Goal: Communication & Community: Share content

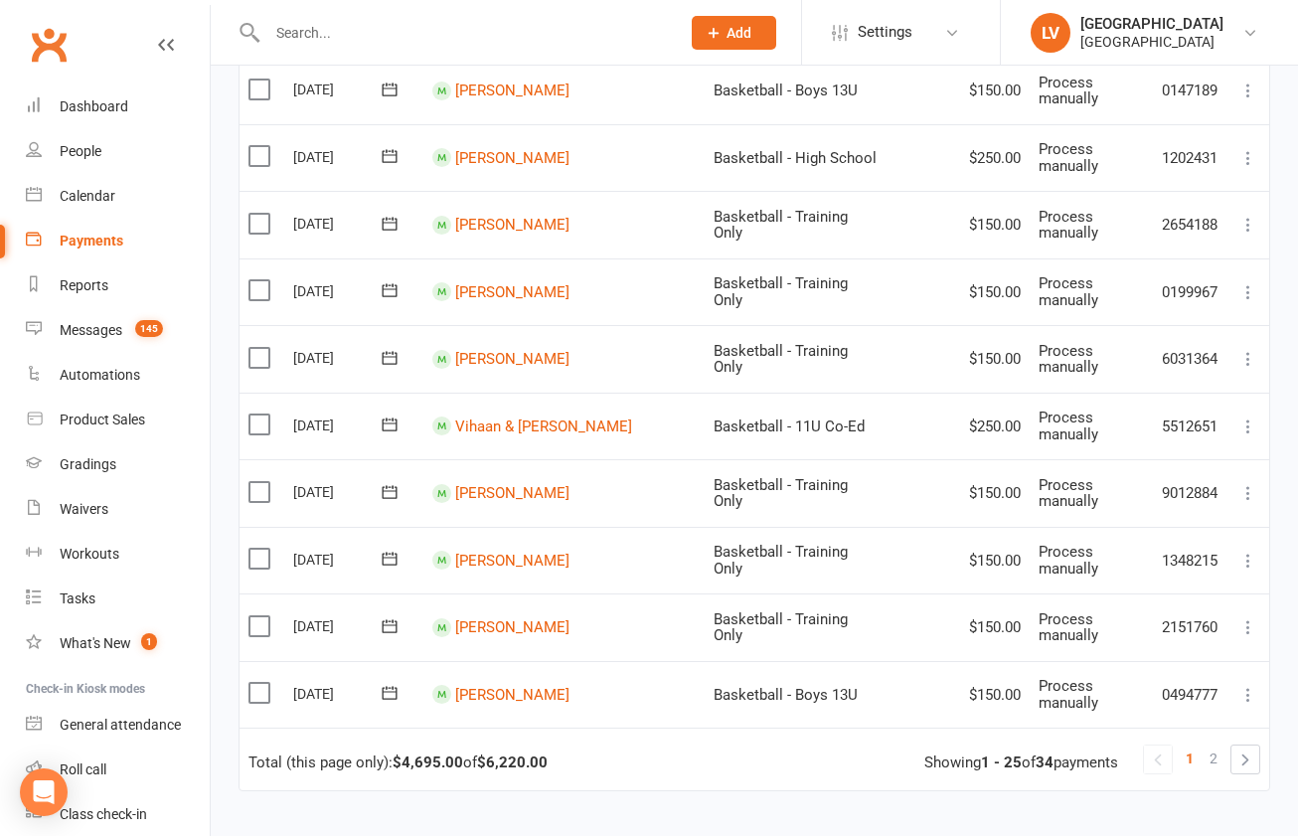
scroll to position [1476, 0]
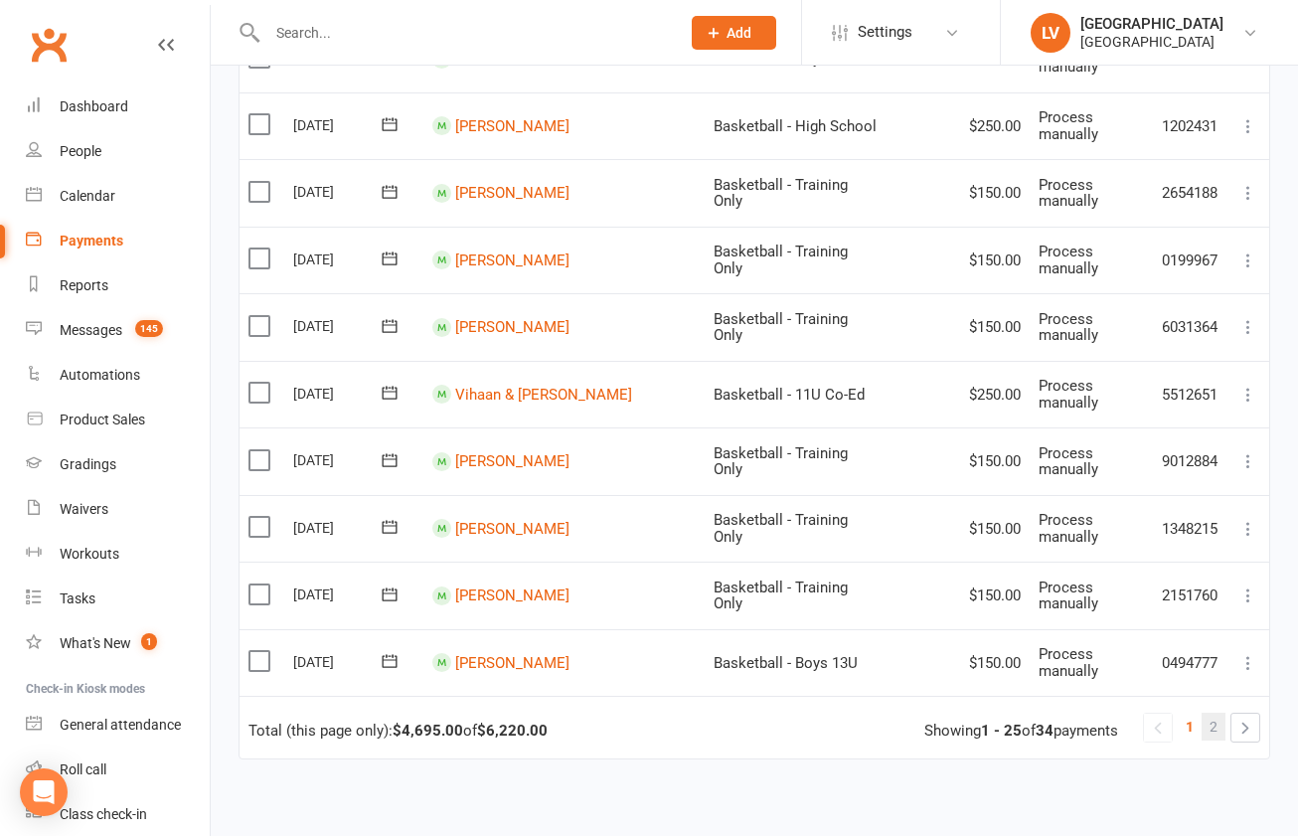
click at [1209, 713] on link "2" at bounding box center [1214, 727] width 24 height 28
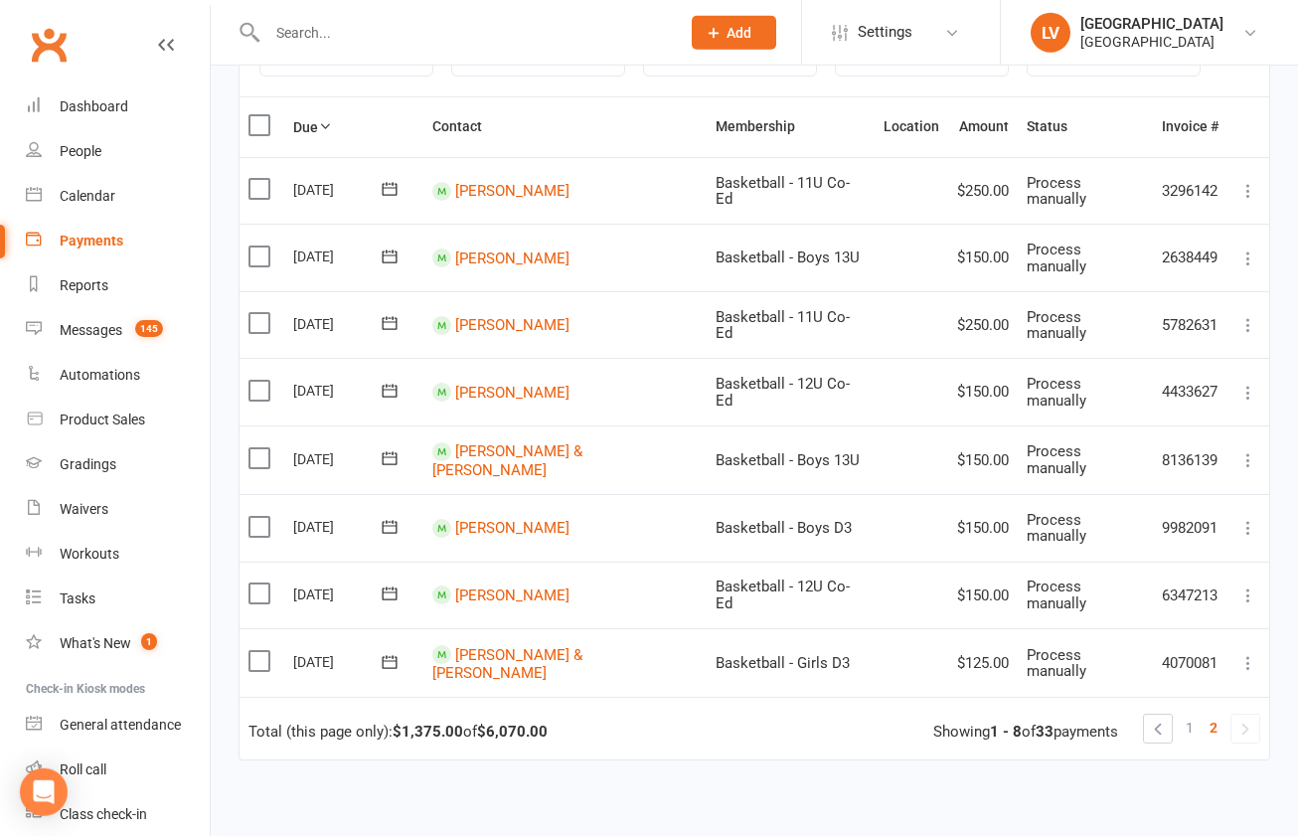
scroll to position [352, 0]
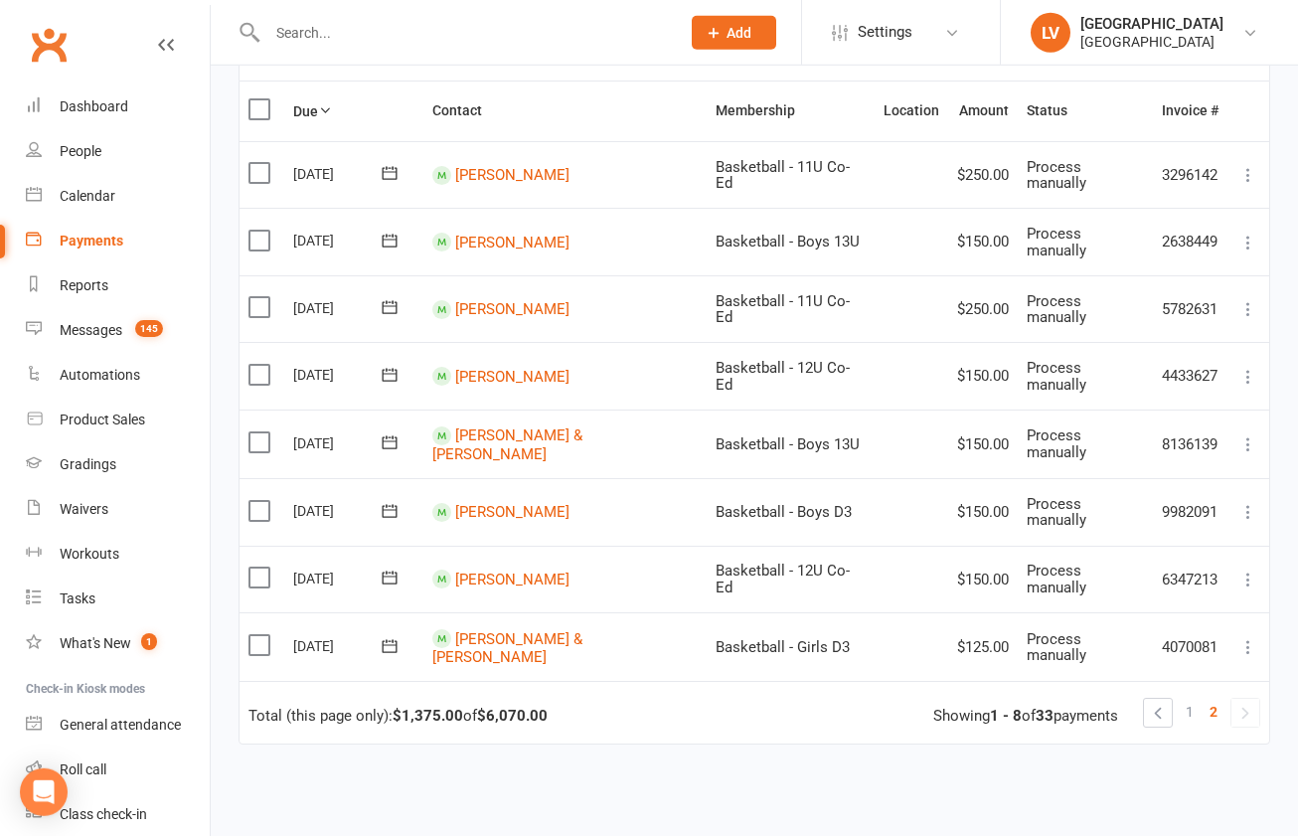
click at [1212, 698] on span "2" at bounding box center [1214, 712] width 8 height 28
click at [1216, 698] on span "2" at bounding box center [1214, 712] width 8 height 28
click at [1186, 698] on link "1" at bounding box center [1190, 712] width 24 height 28
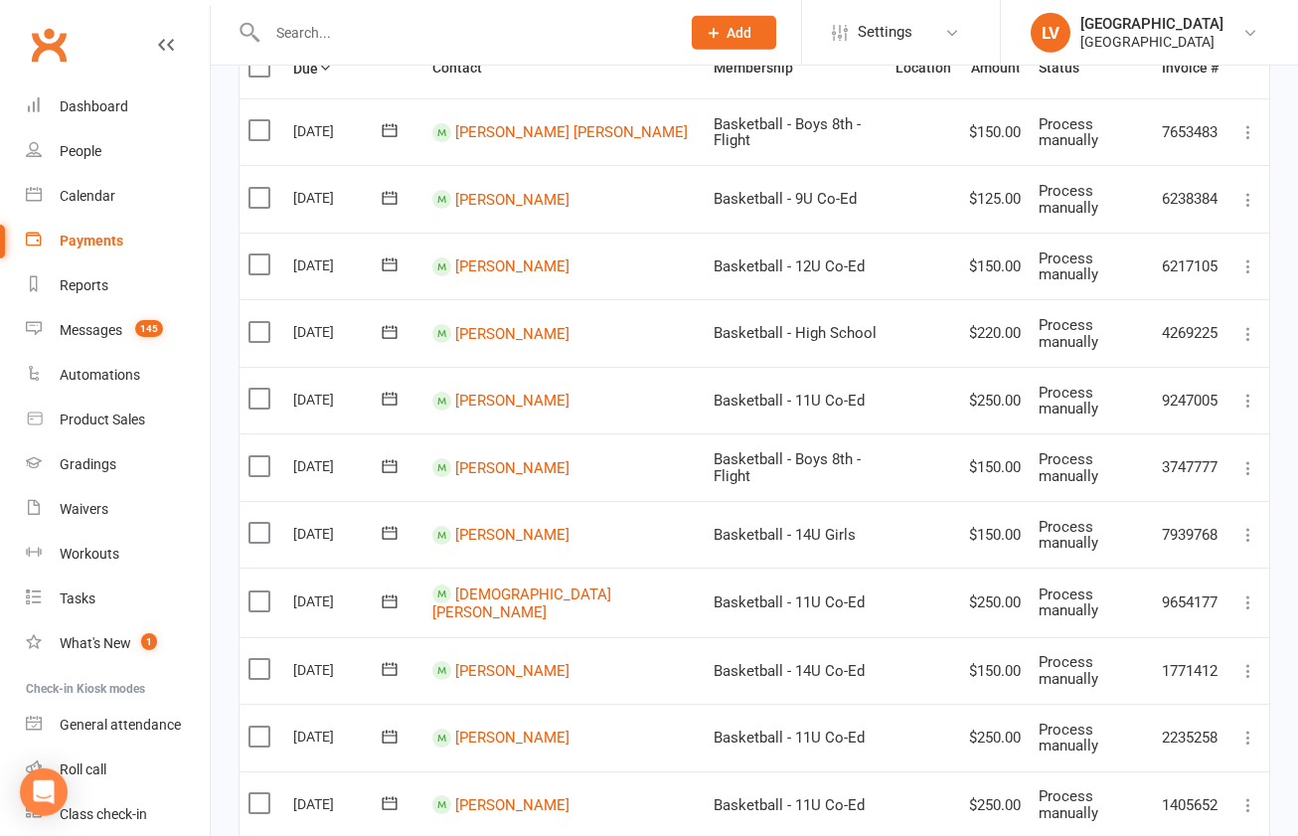
scroll to position [401, 0]
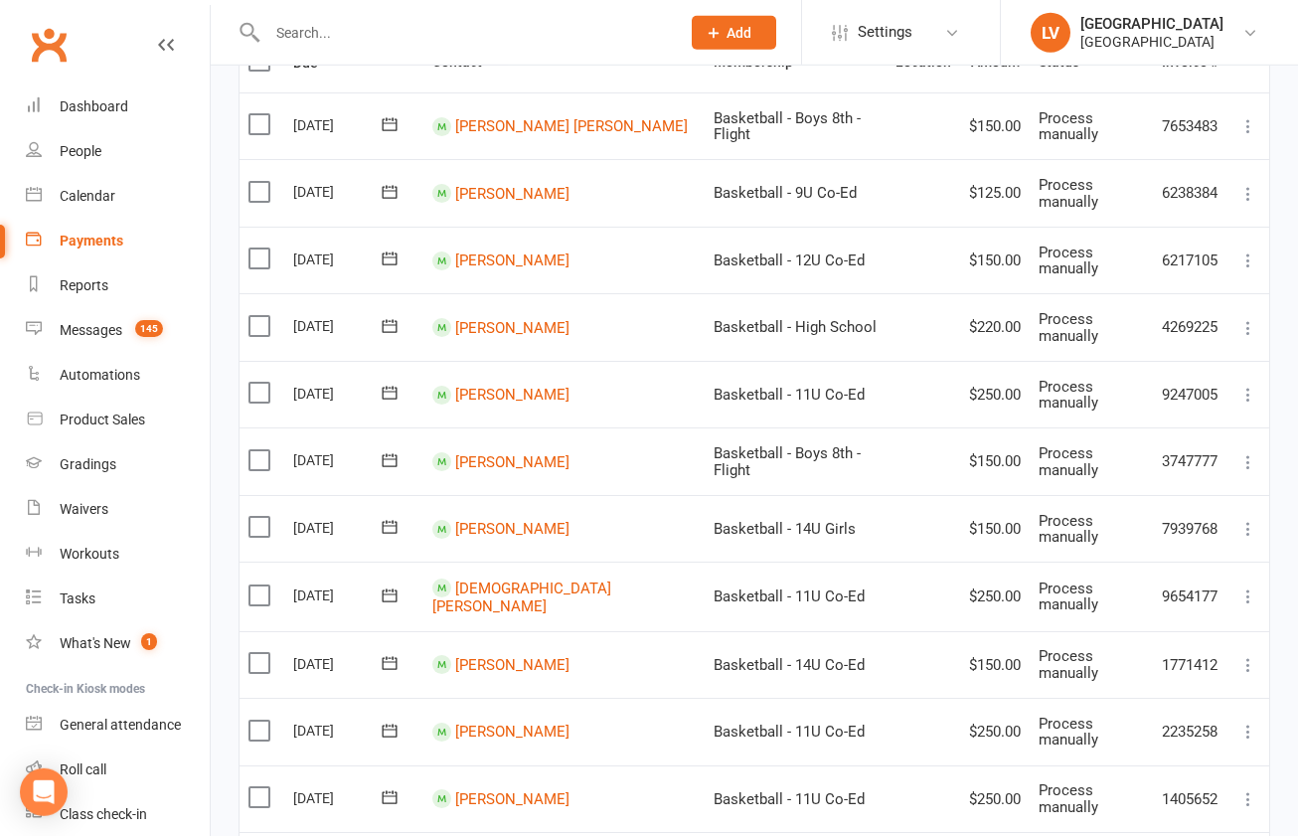
drag, startPoint x: 258, startPoint y: 640, endPoint x: 347, endPoint y: 683, distance: 98.3
click at [258, 653] on label at bounding box center [262, 663] width 27 height 20
click at [258, 653] on input "checkbox" at bounding box center [255, 653] width 13 height 0
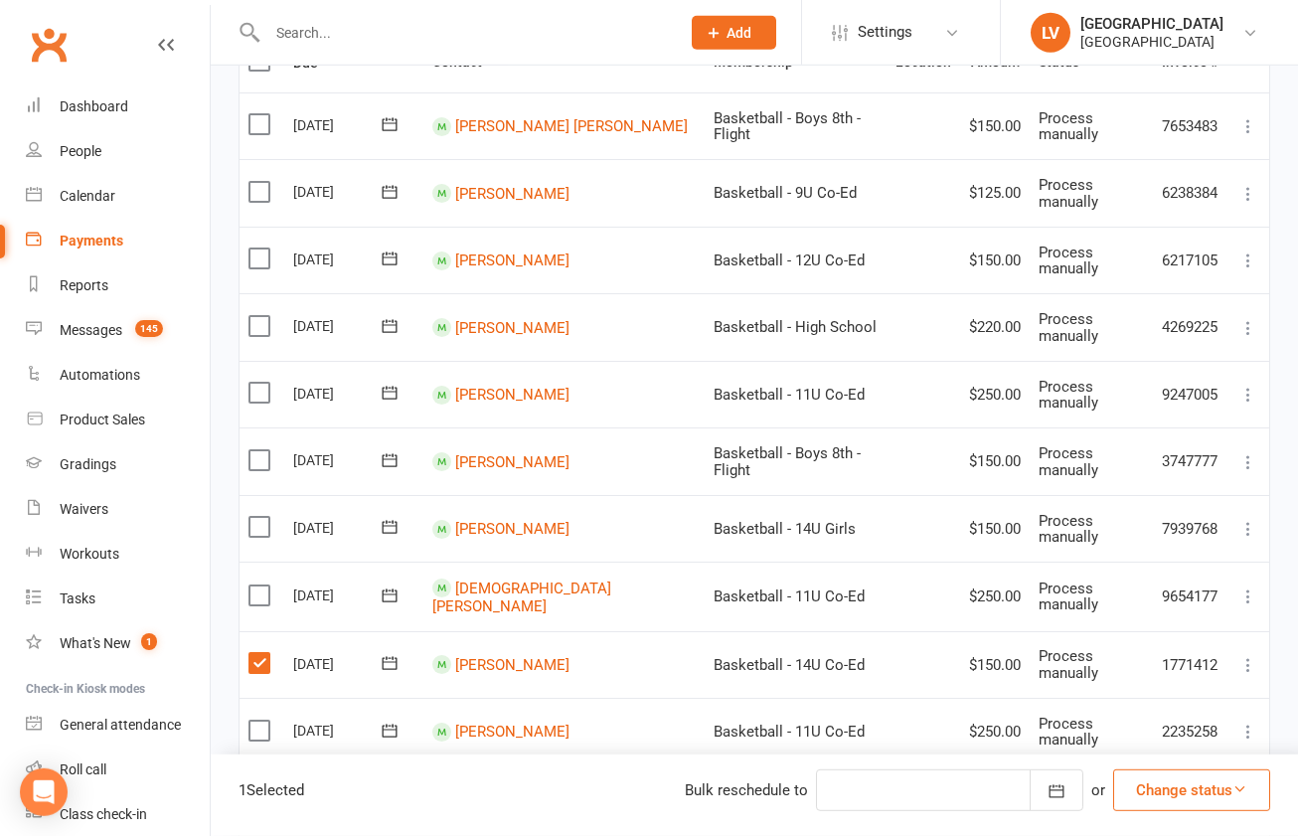
click at [1209, 794] on button "Change status" at bounding box center [1191, 790] width 157 height 42
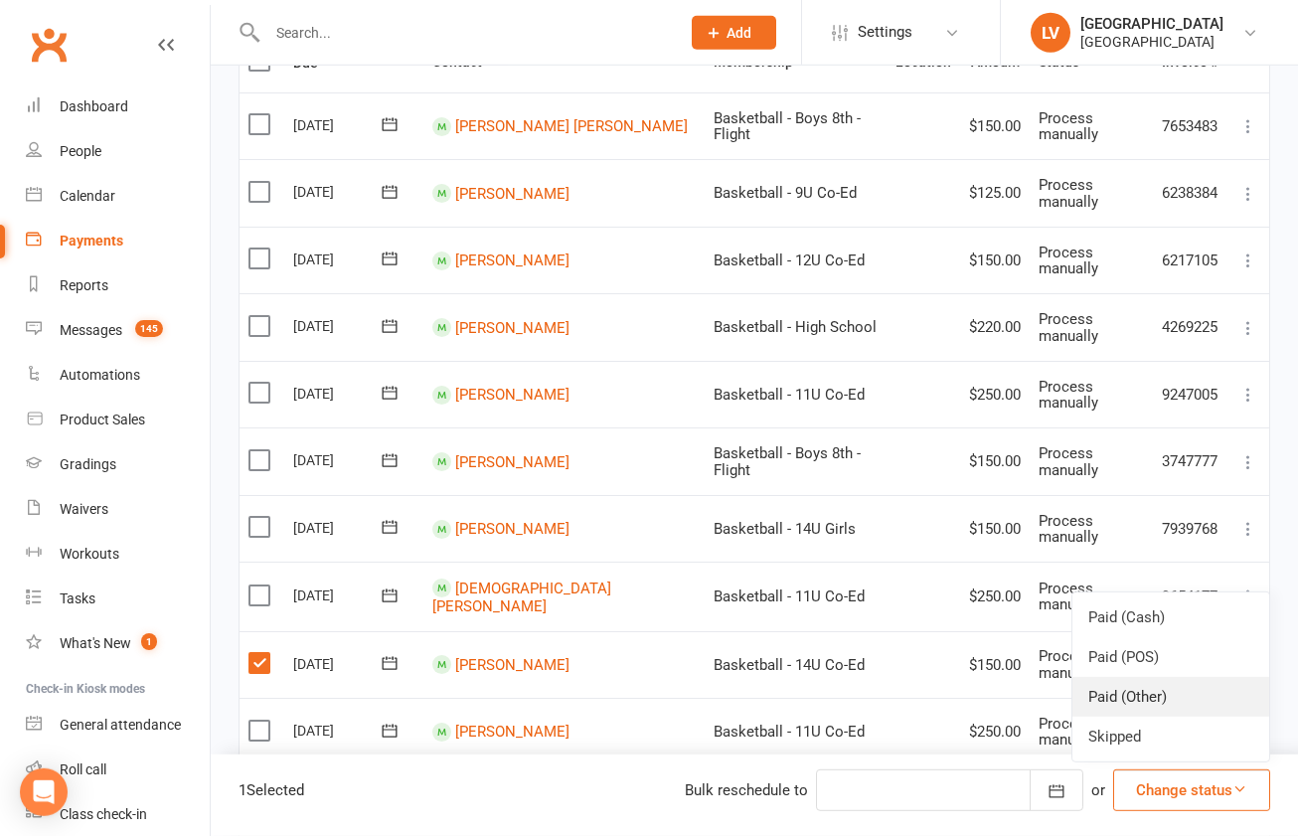
click at [1162, 708] on link "Paid (Other)" at bounding box center [1171, 697] width 197 height 40
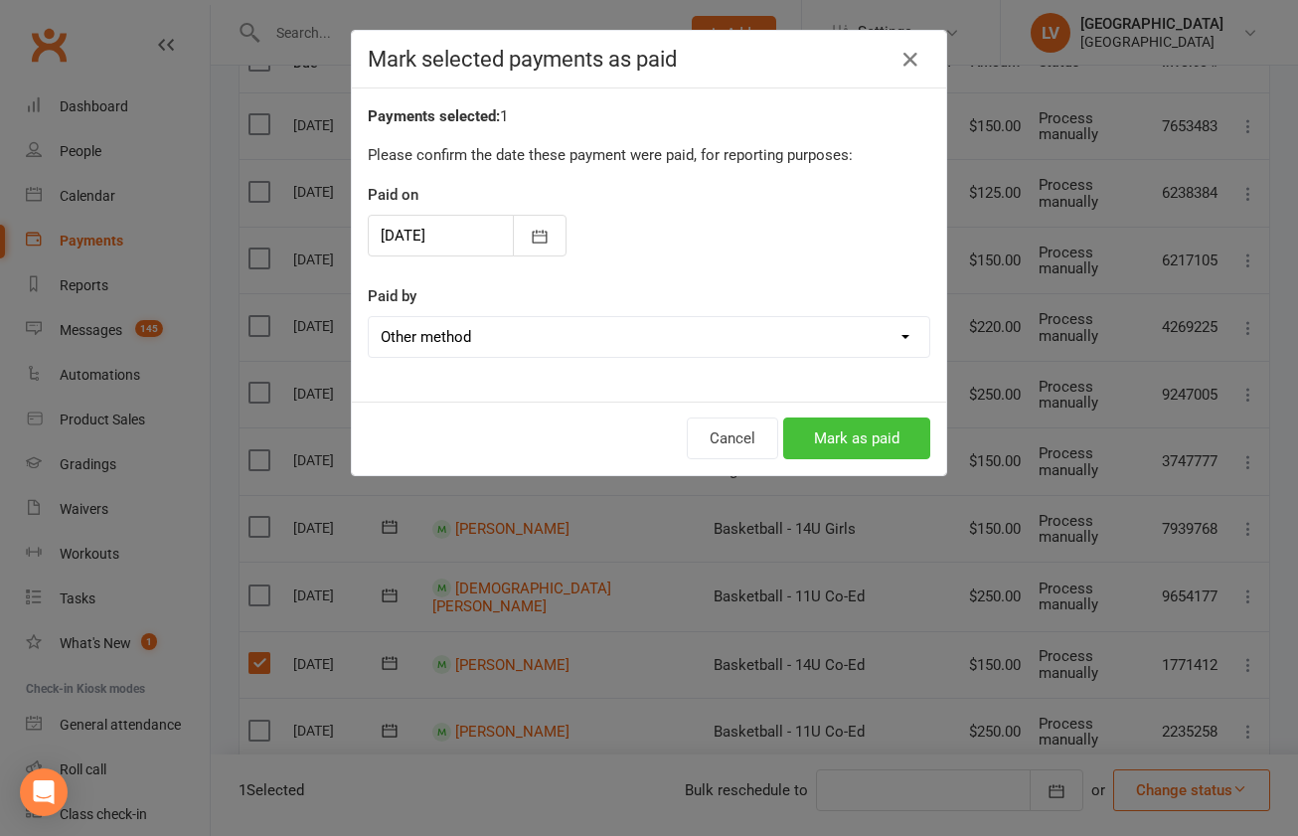
click at [879, 456] on button "Mark as paid" at bounding box center [856, 438] width 147 height 42
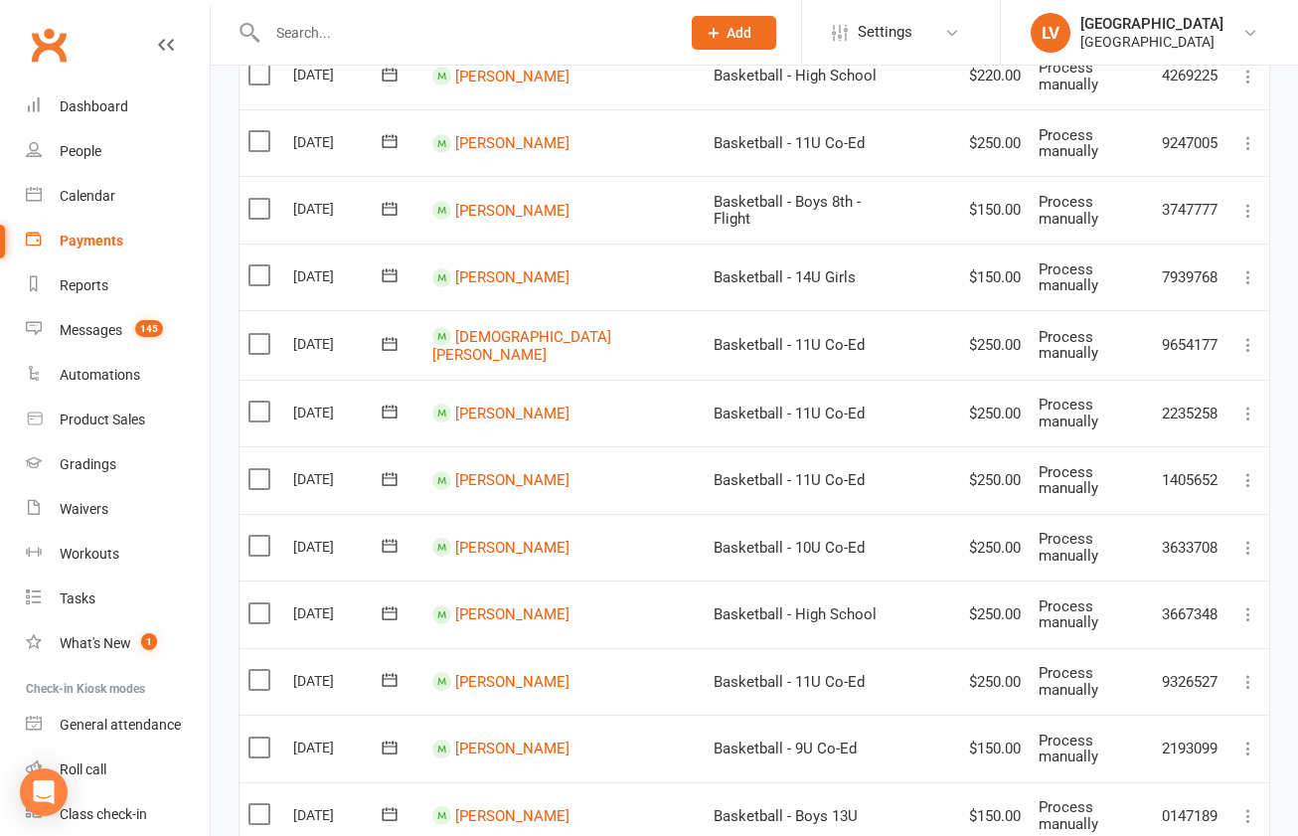
scroll to position [499, 0]
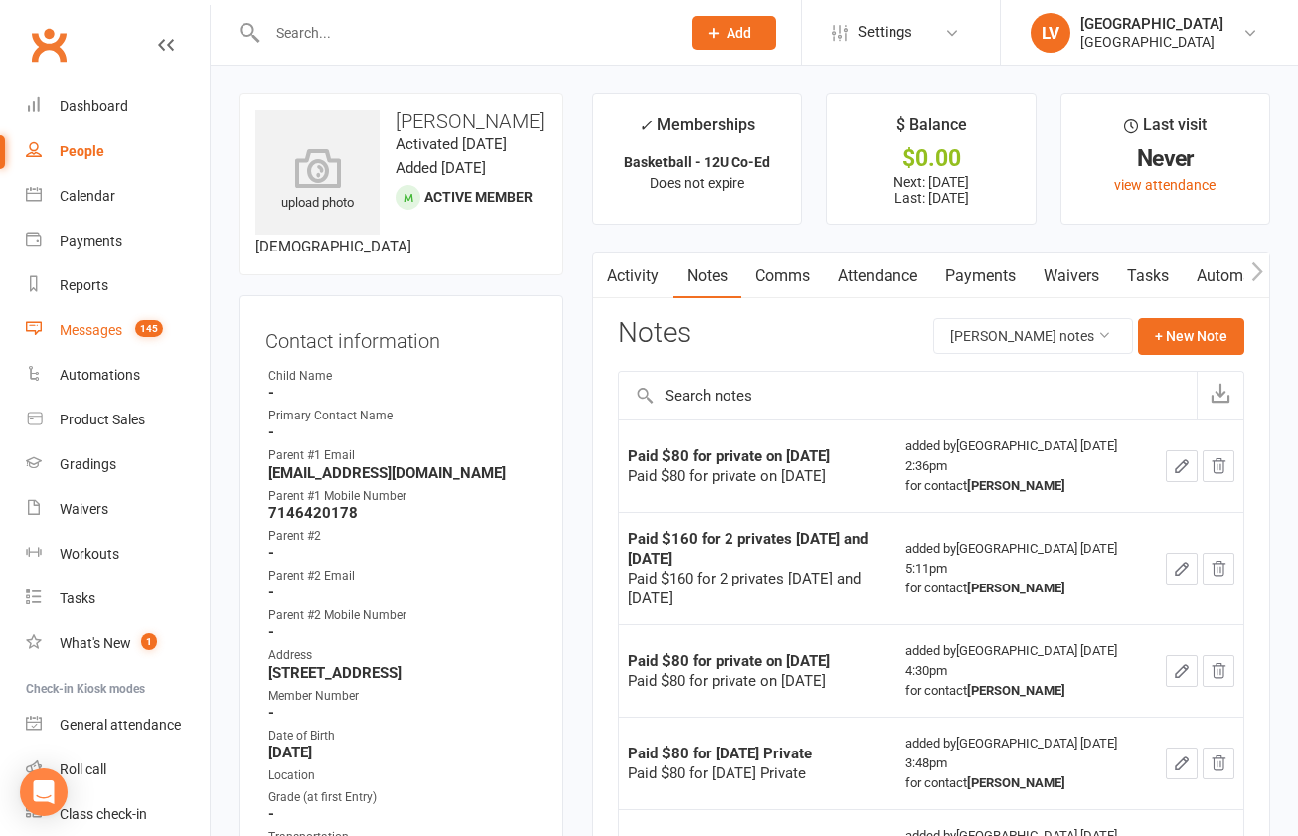
click at [102, 333] on div "Messages" at bounding box center [91, 330] width 63 height 16
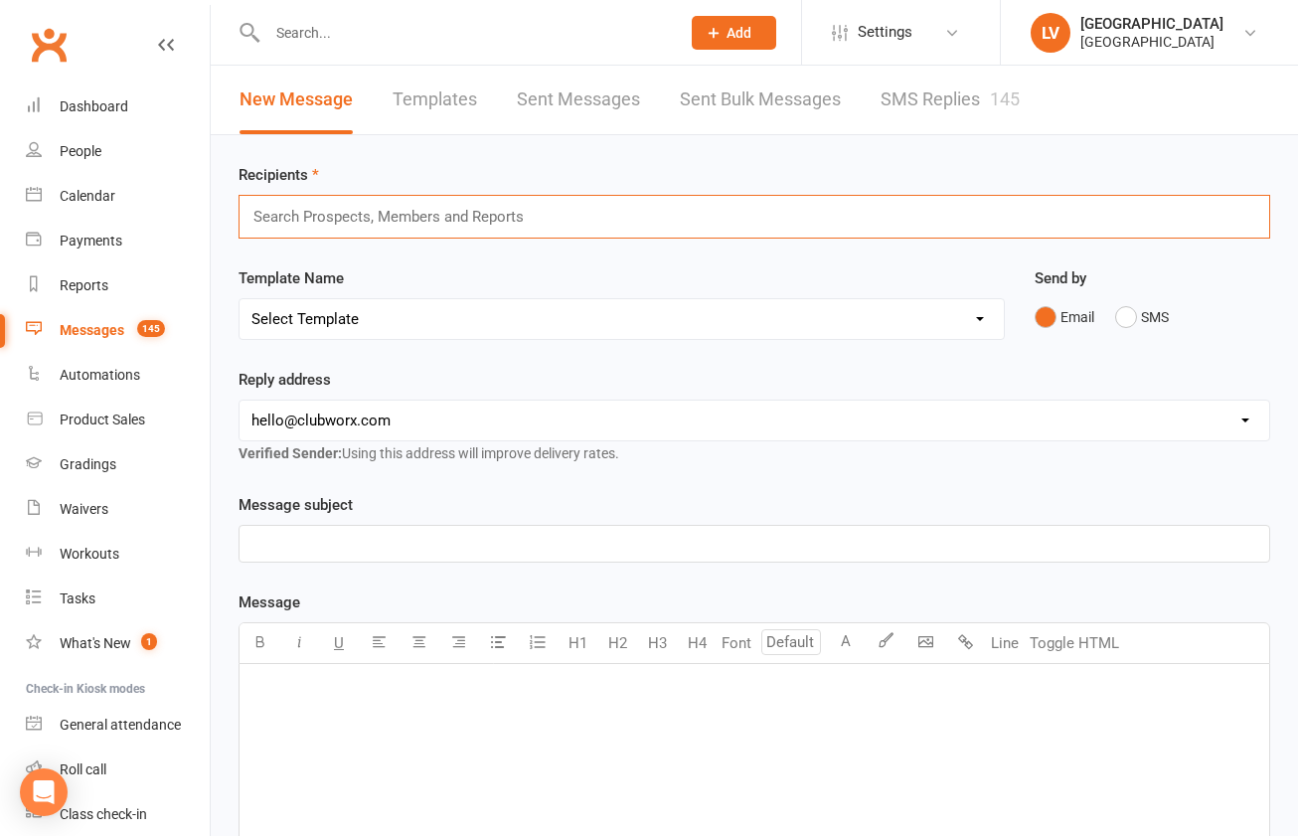
click at [340, 209] on input "text" at bounding box center [396, 217] width 291 height 26
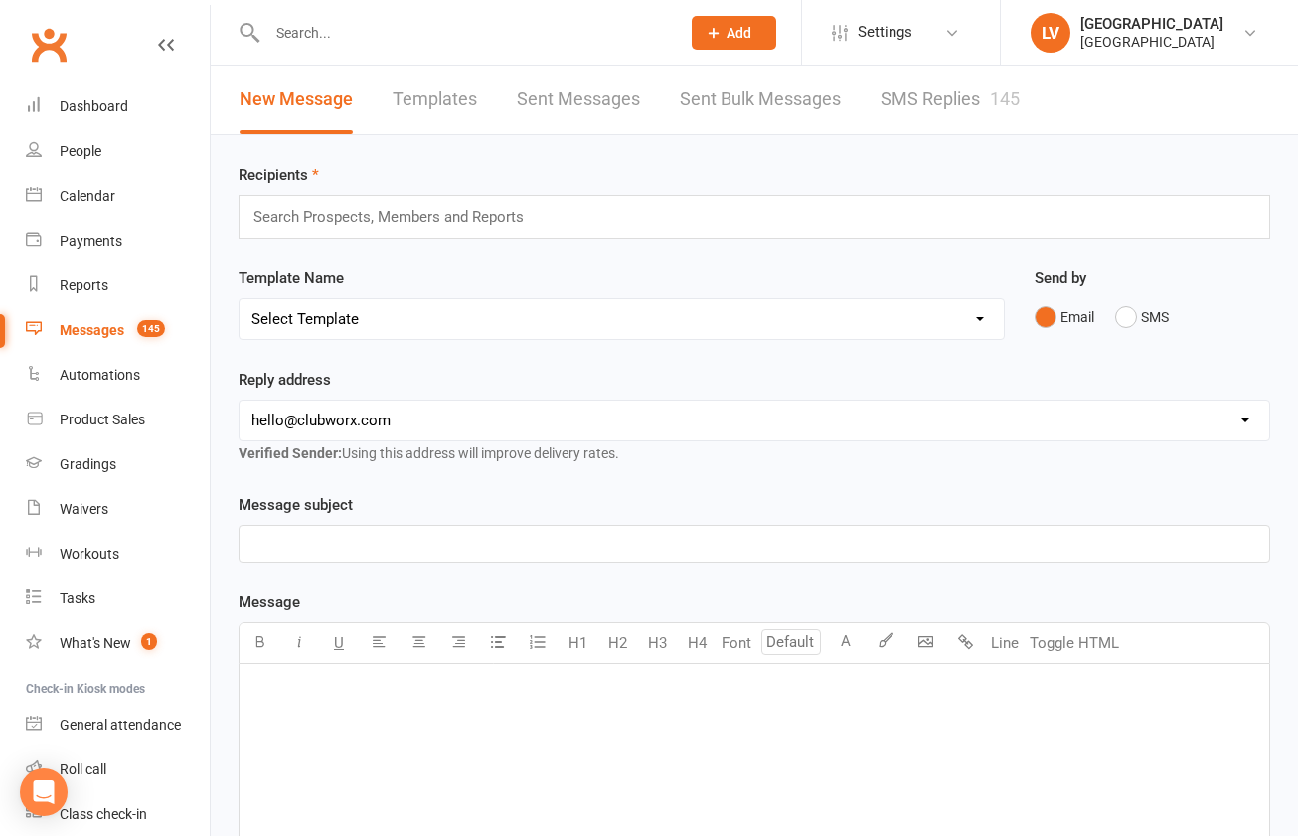
click at [359, 26] on input "text" at bounding box center [463, 33] width 405 height 28
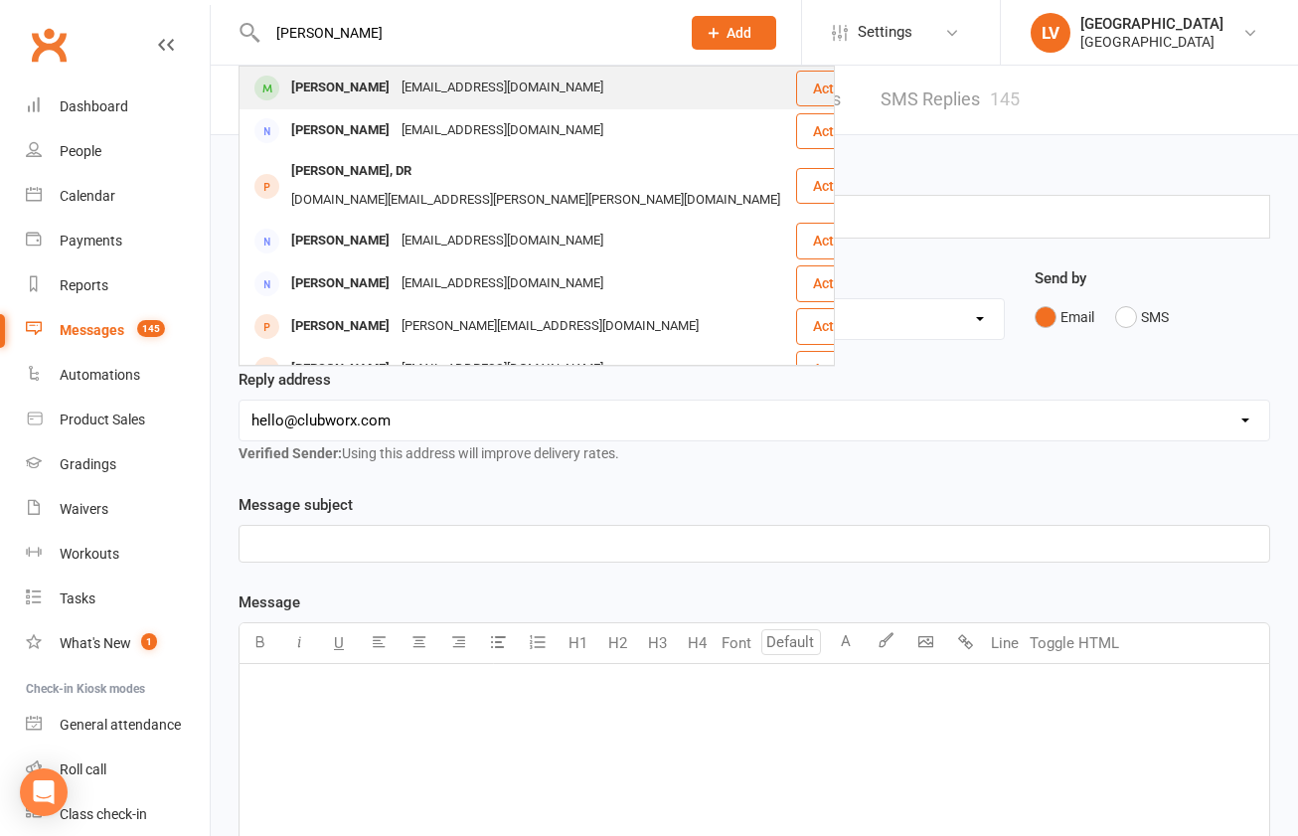
type input "[PERSON_NAME]"
click at [354, 88] on div "[PERSON_NAME]" at bounding box center [340, 88] width 110 height 29
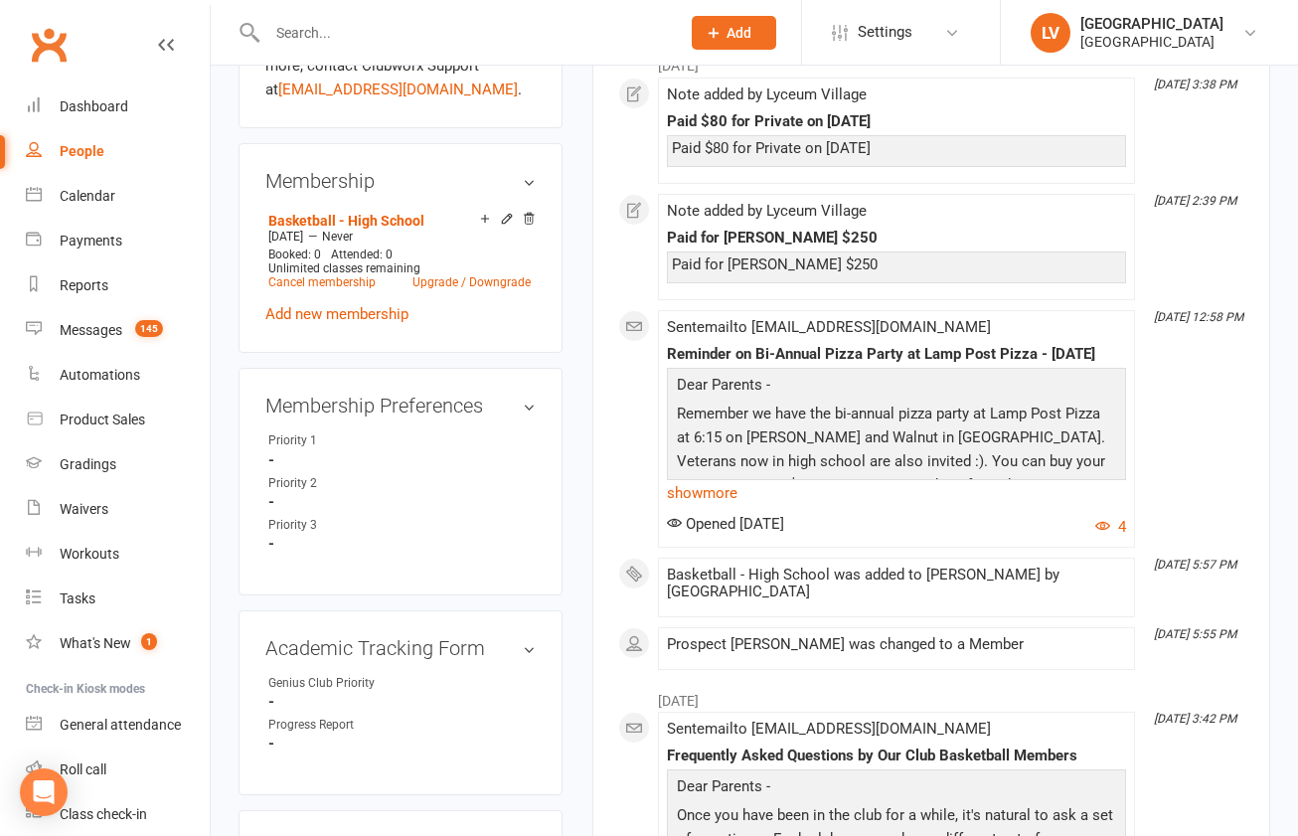
scroll to position [1180, 0]
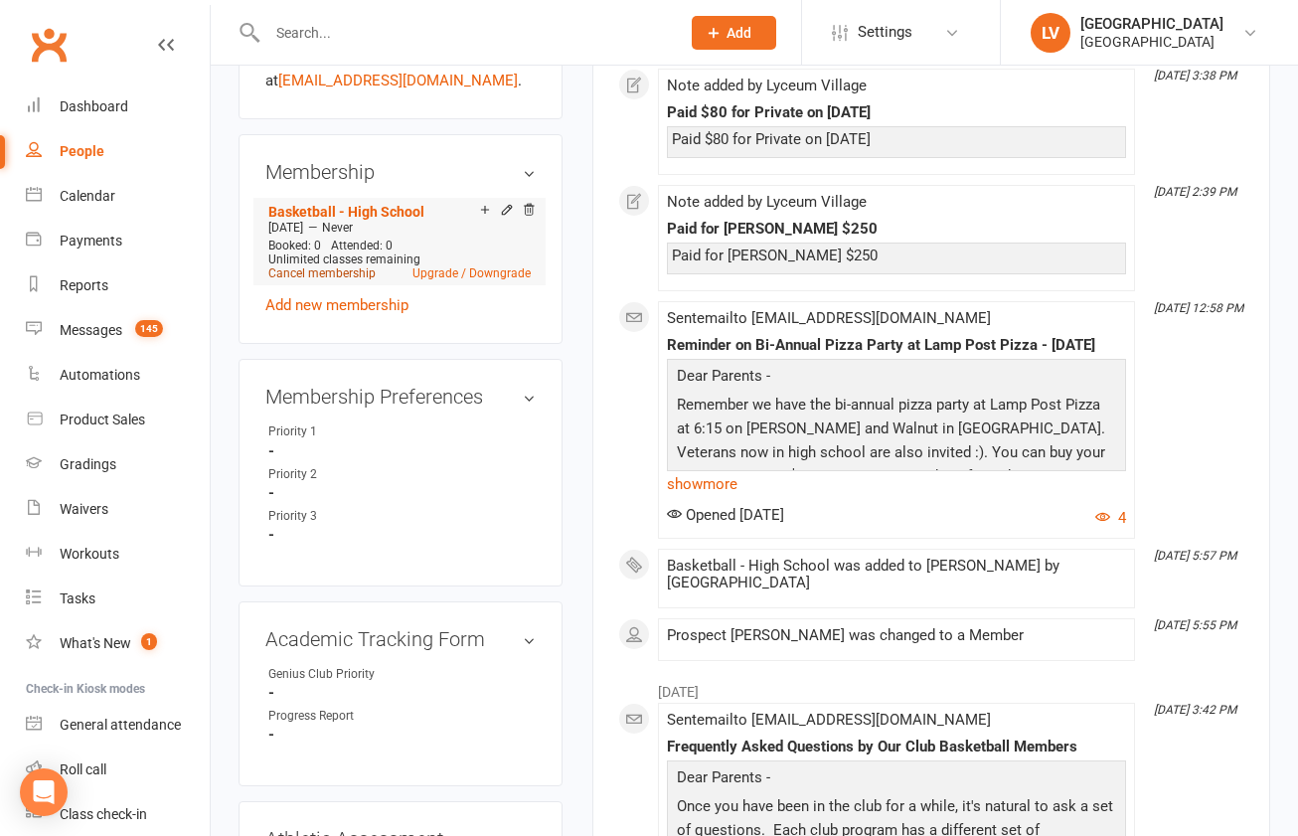
click at [315, 279] on link "Cancel membership" at bounding box center [321, 273] width 107 height 14
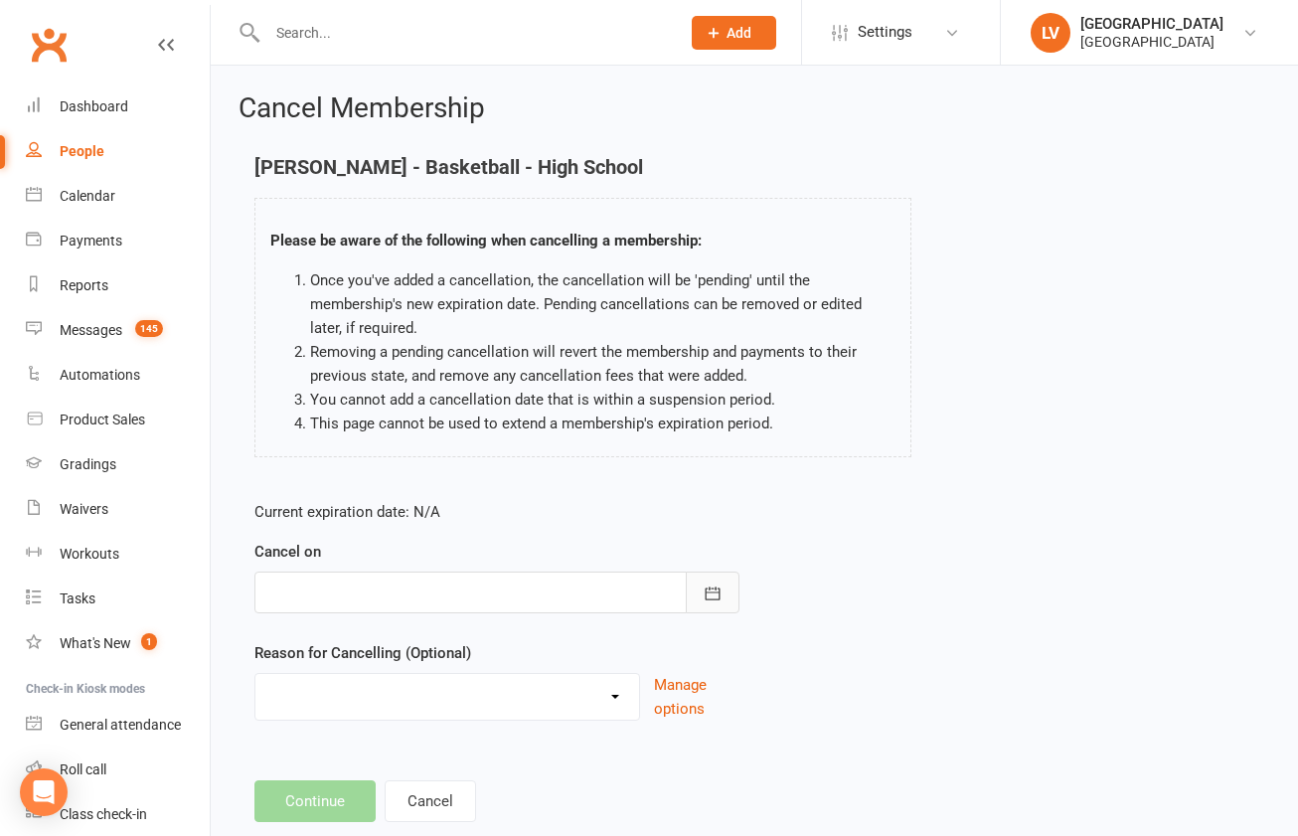
drag, startPoint x: 719, startPoint y: 593, endPoint x: 571, endPoint y: 578, distance: 149.0
click at [717, 593] on icon "button" at bounding box center [713, 592] width 15 height 13
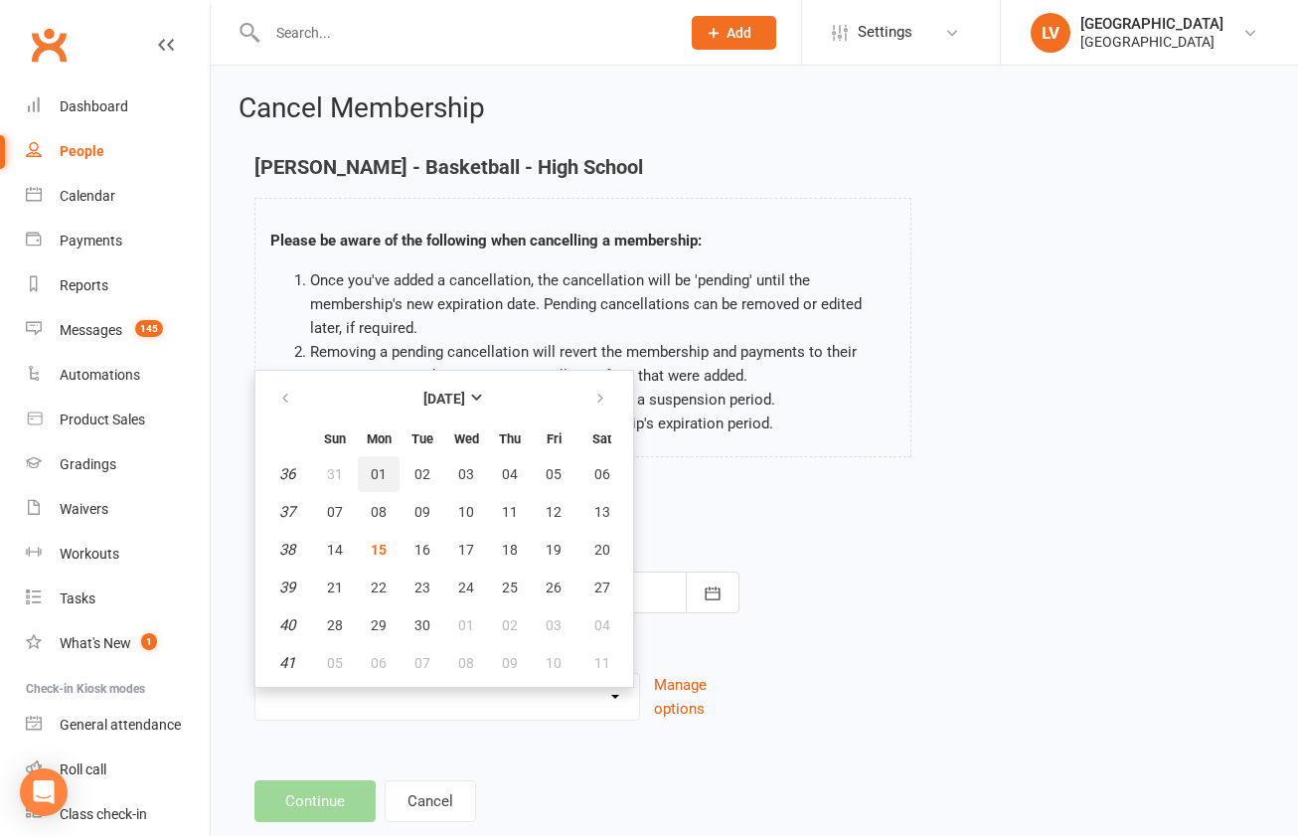
click at [376, 466] on button "01" at bounding box center [379, 474] width 42 height 36
type input "[DATE]"
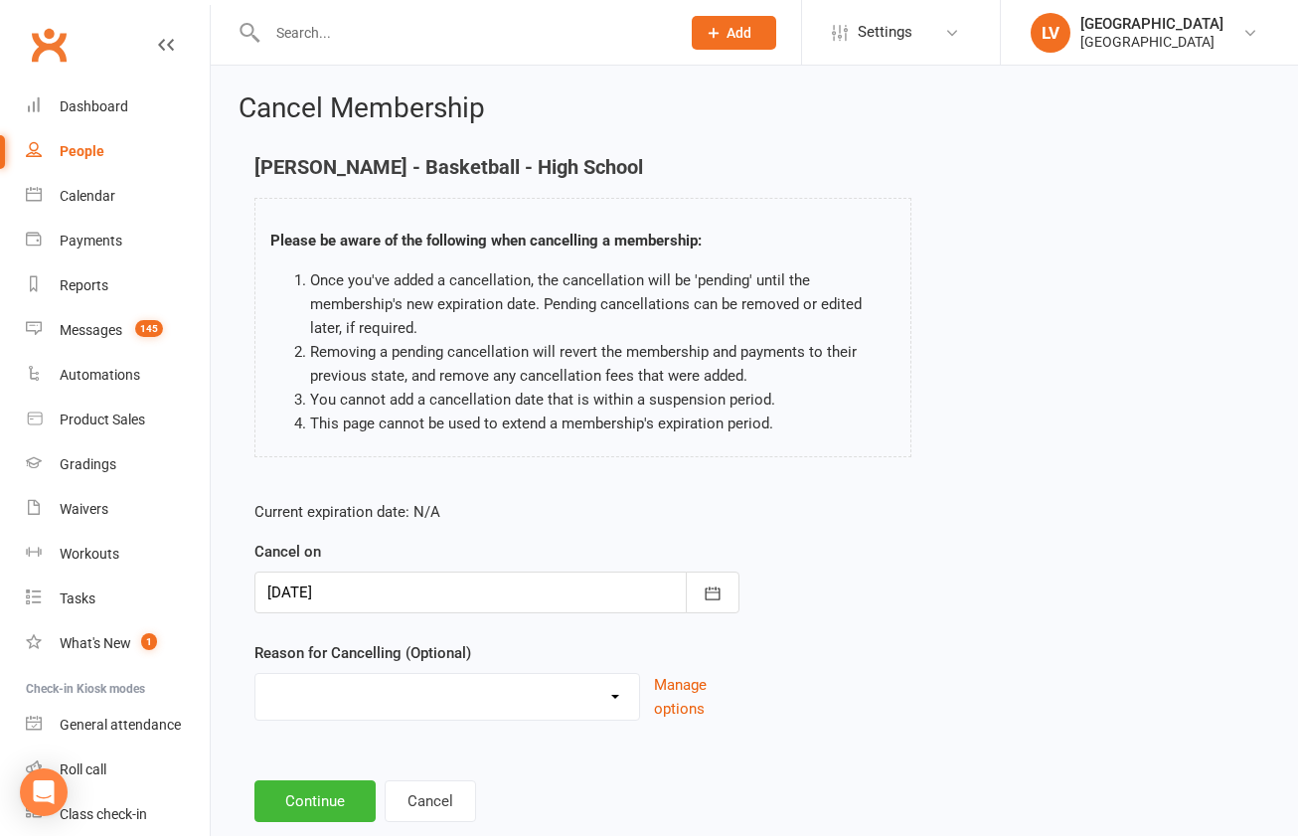
select select "2"
click option "Other reason" at bounding box center [0, 0] width 0 height 0
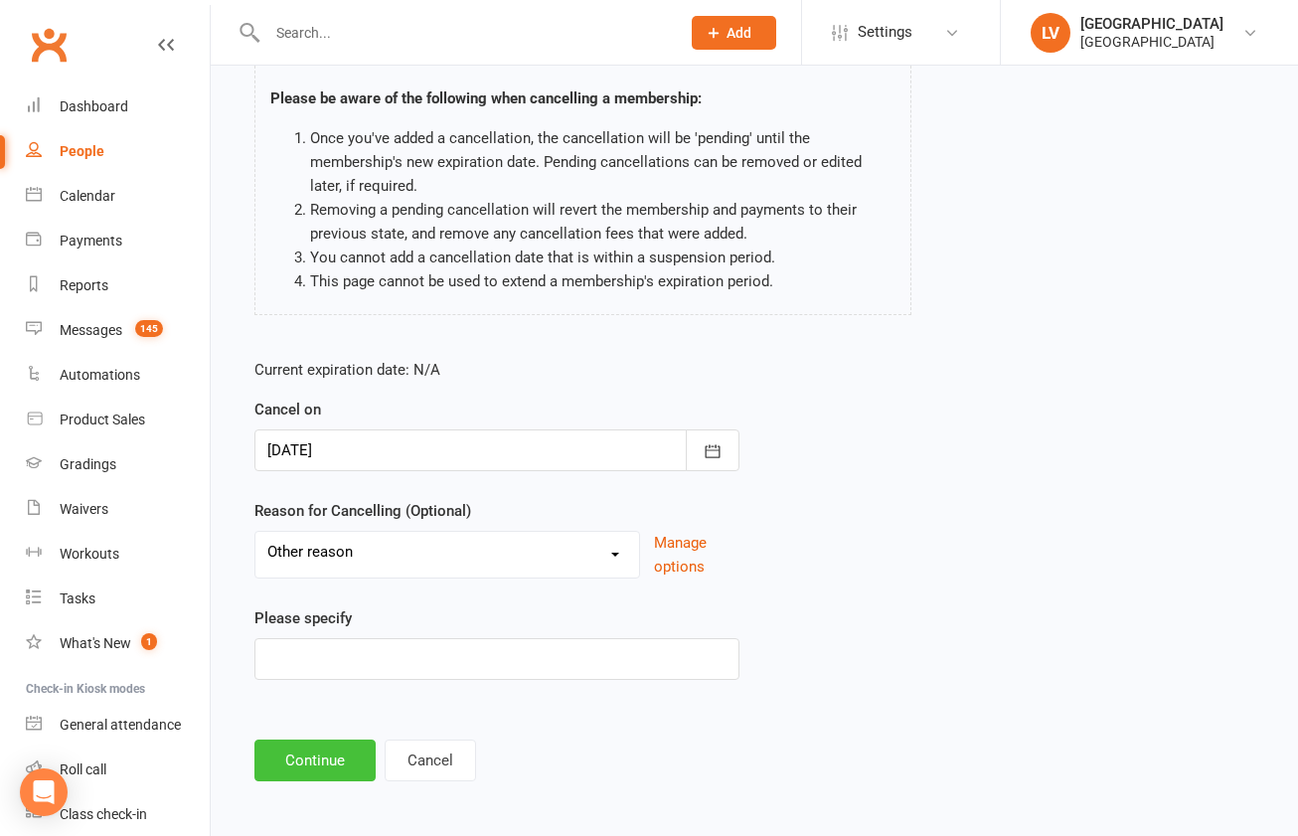
scroll to position [139, 0]
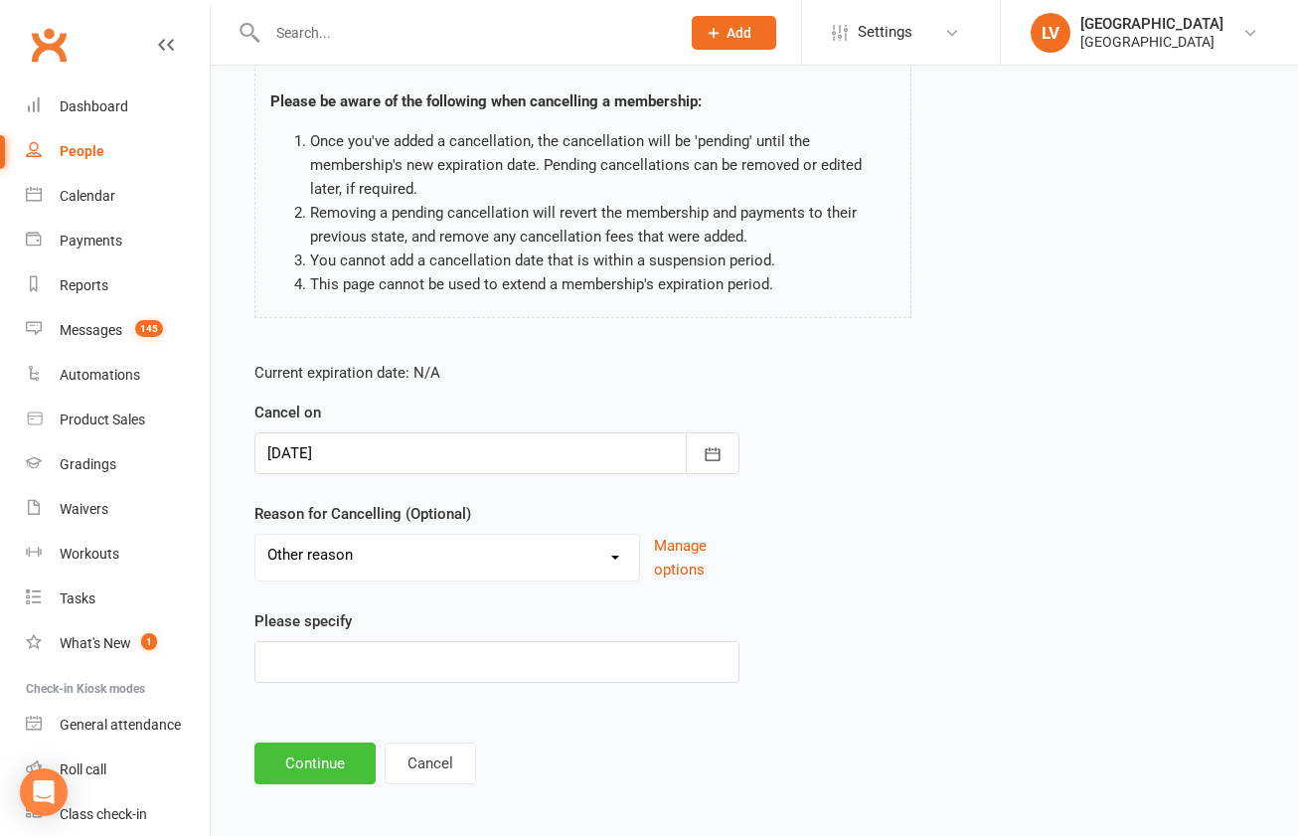
click at [332, 758] on button "Continue" at bounding box center [314, 764] width 121 height 42
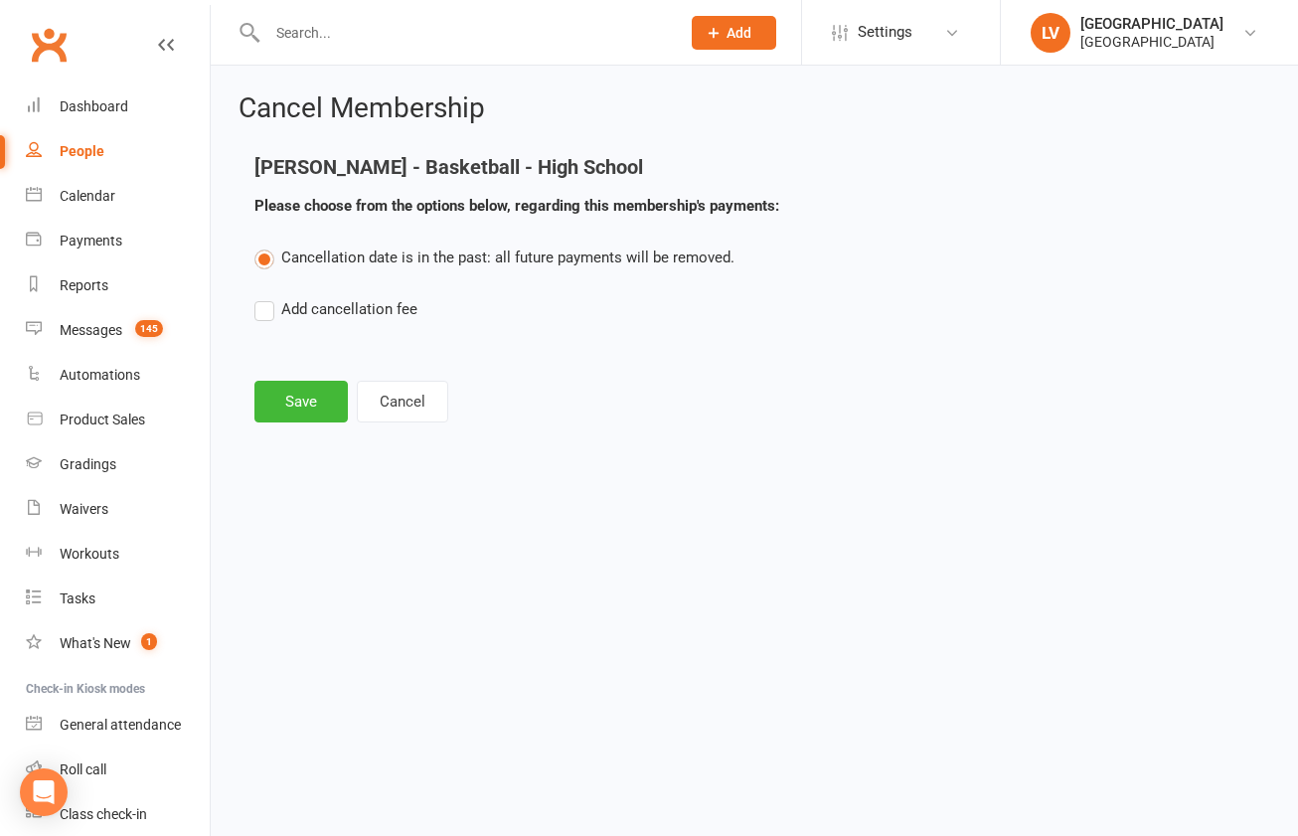
scroll to position [0, 0]
click at [307, 412] on button "Save" at bounding box center [300, 402] width 93 height 42
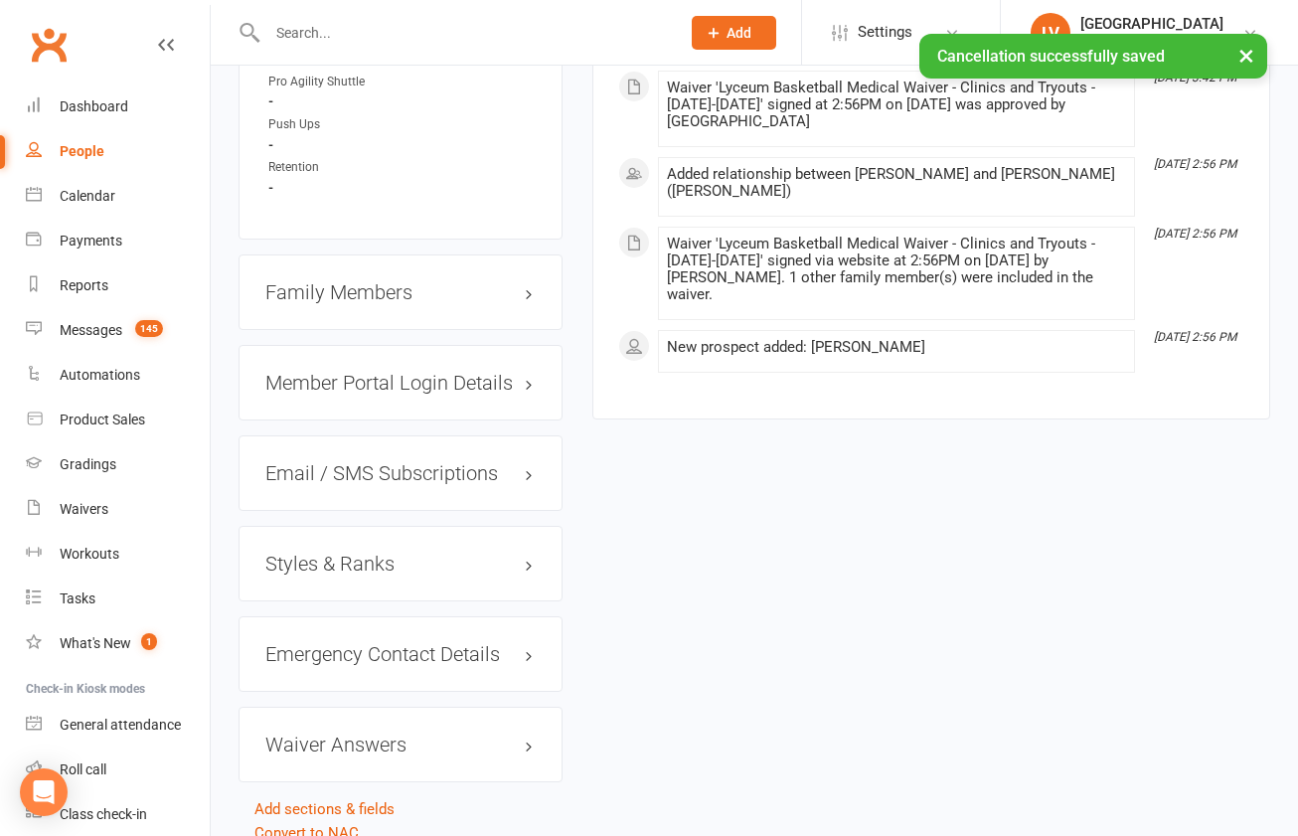
scroll to position [2235, 0]
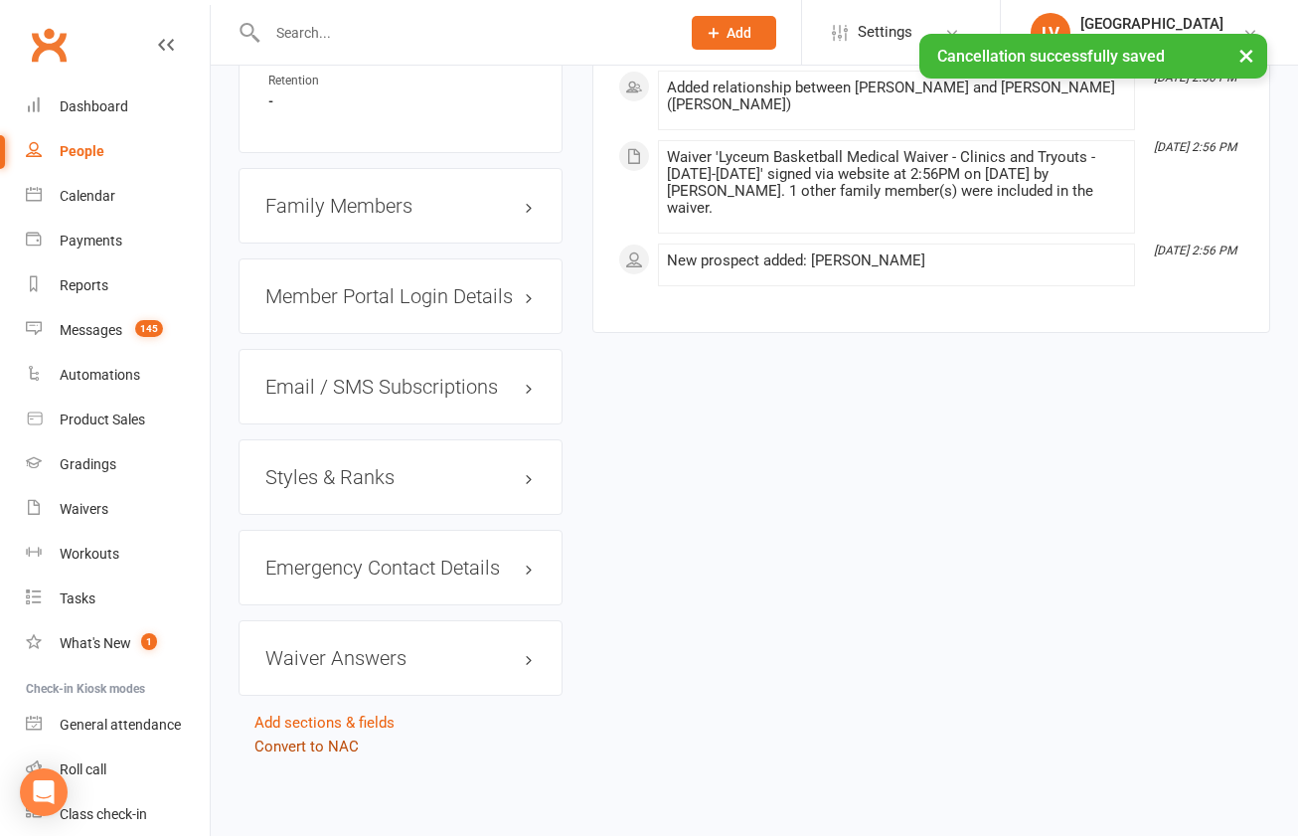
click at [336, 747] on link "Convert to NAC" at bounding box center [306, 747] width 104 height 18
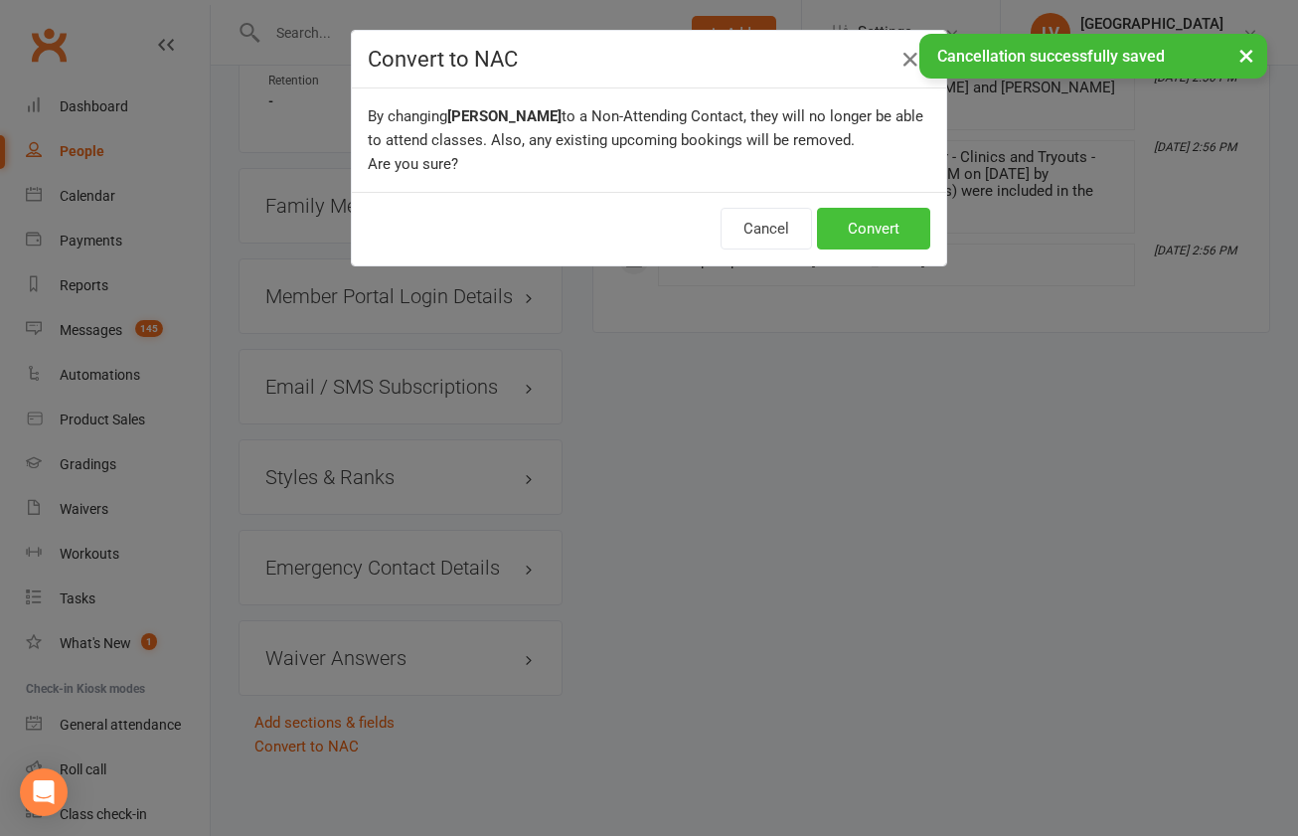
click at [874, 244] on button "Convert" at bounding box center [873, 229] width 113 height 42
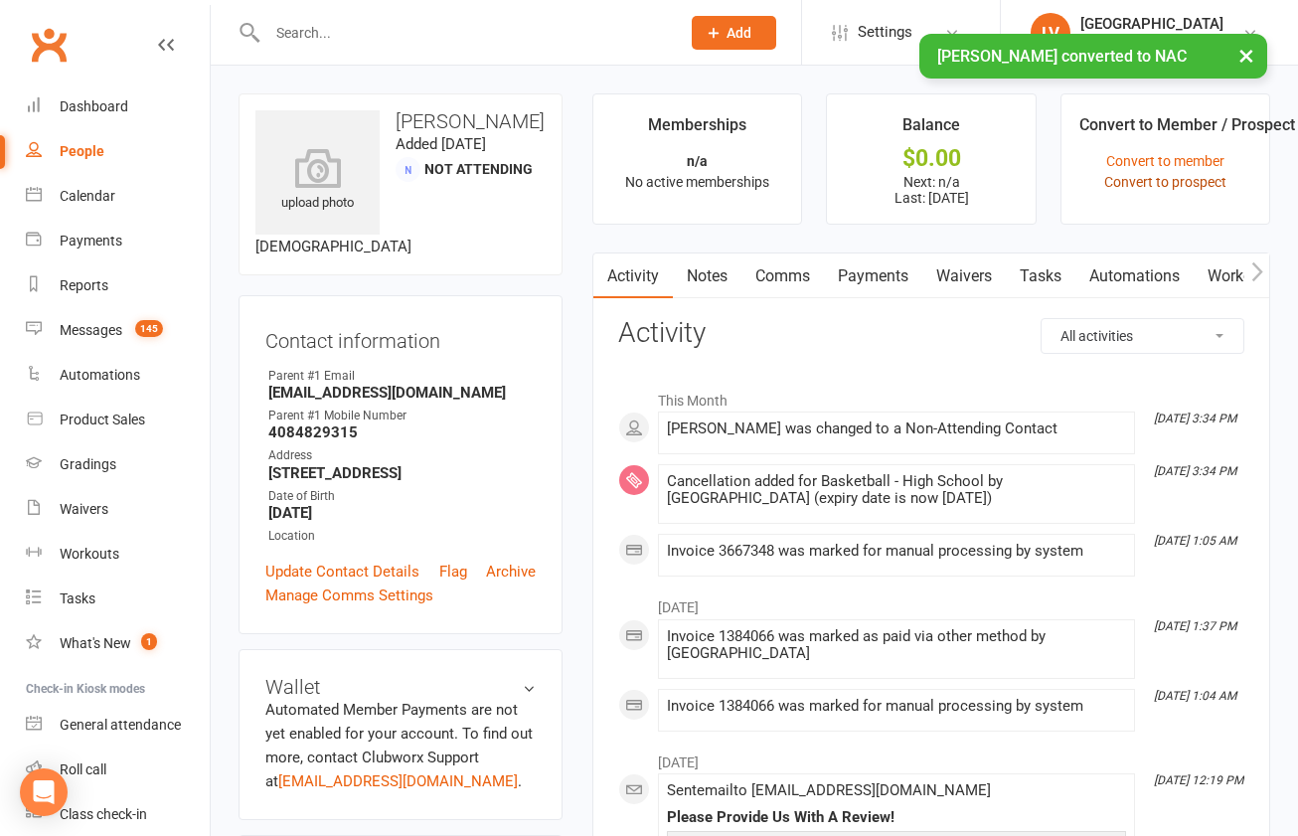
click at [1139, 186] on link "Convert to prospect" at bounding box center [1165, 182] width 122 height 16
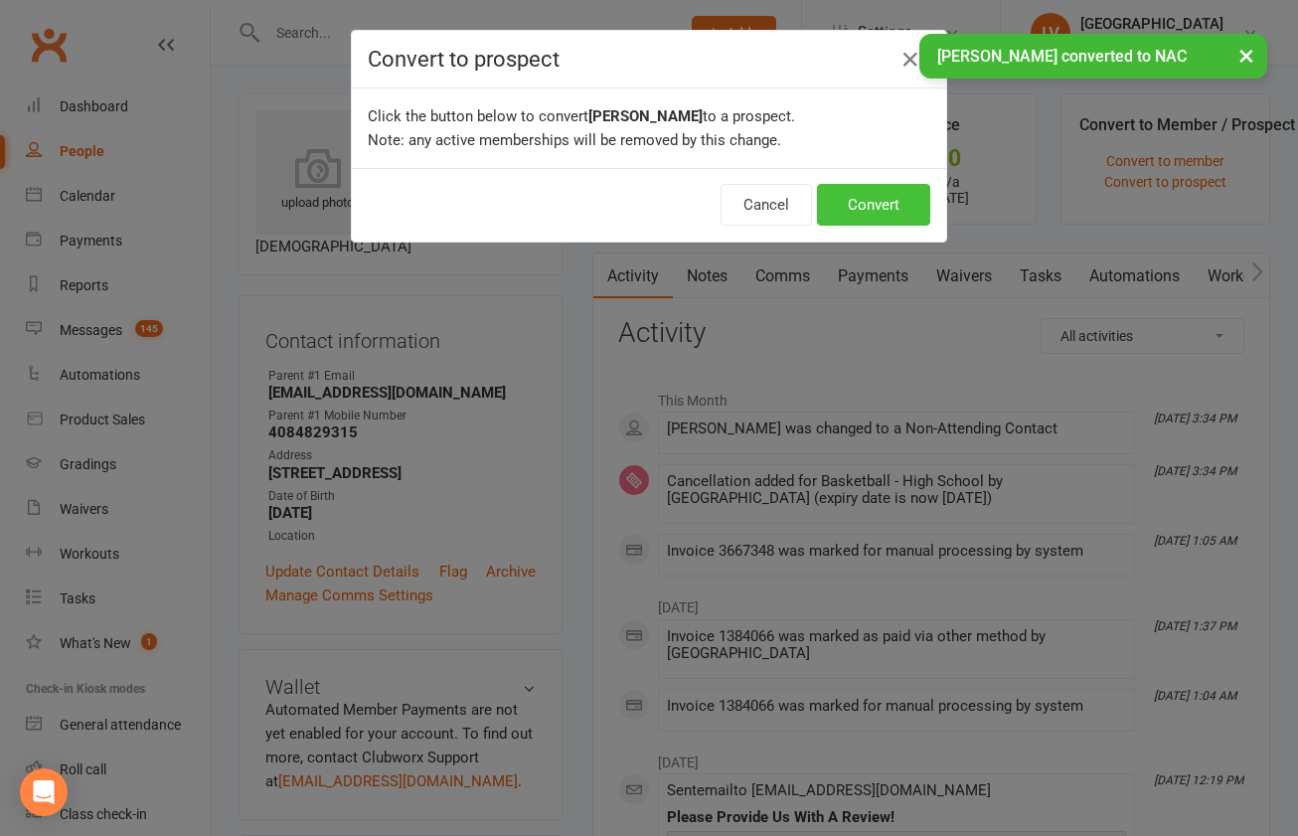
drag, startPoint x: 843, startPoint y: 218, endPoint x: 855, endPoint y: 218, distance: 11.9
click at [844, 218] on button "Convert" at bounding box center [873, 205] width 113 height 42
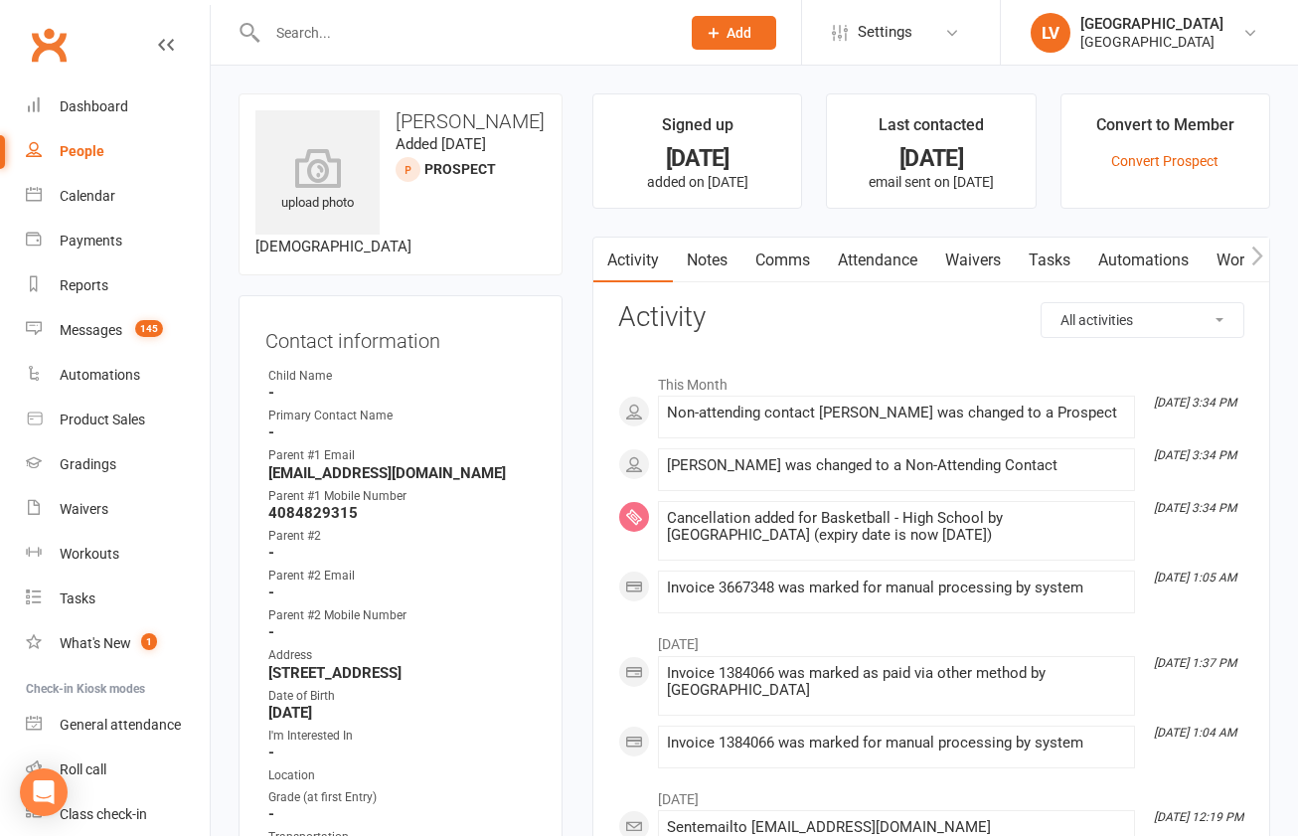
click at [404, 20] on input "text" at bounding box center [463, 33] width 405 height 28
click at [108, 333] on div "Messages" at bounding box center [91, 330] width 63 height 16
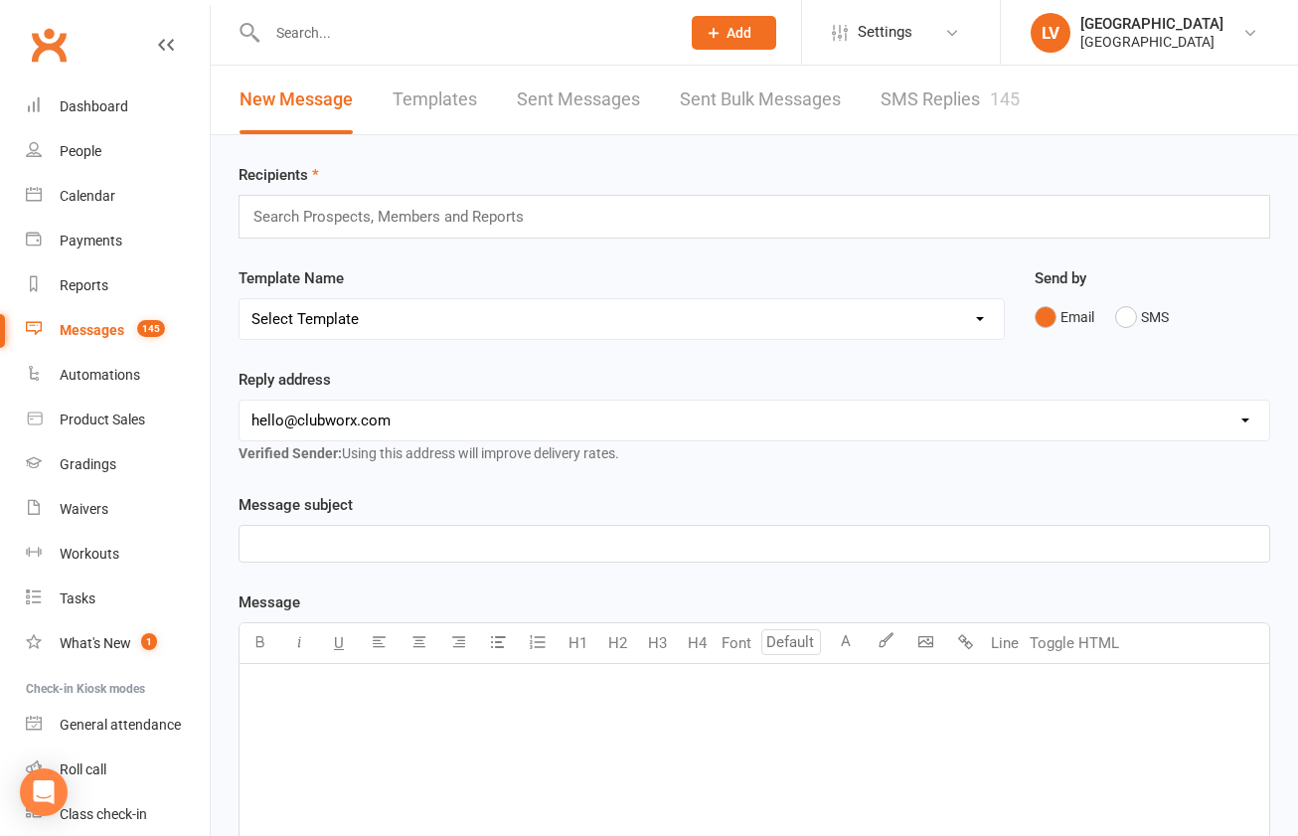
click at [240, 299] on select "Select Template [Email] Club Basketball Swag [Email] Generic Girls Basketball T…" at bounding box center [622, 319] width 764 height 40
select select "14"
click option "[Email] Basketball - Monthly Club Dues" at bounding box center [0, 0] width 0 height 0
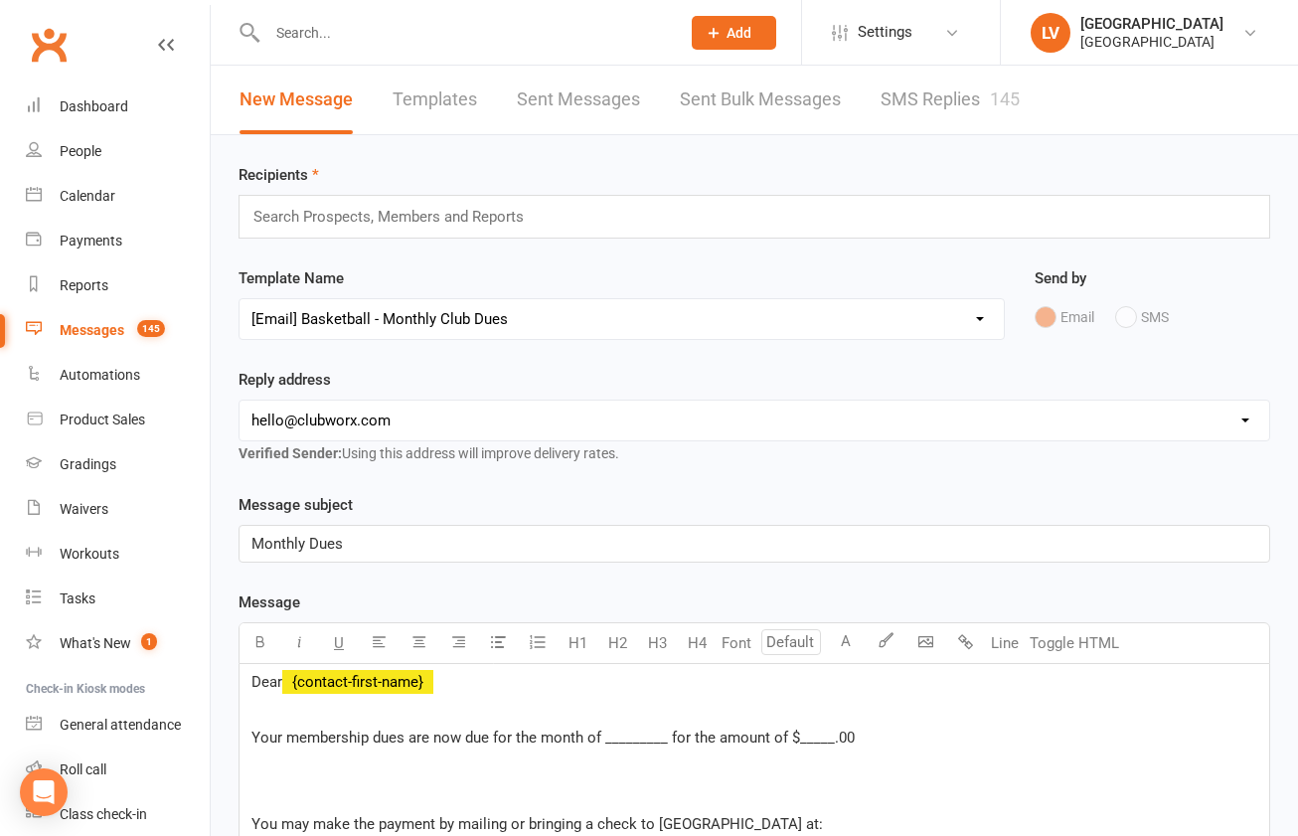
click at [391, 546] on p "Monthly Dues" at bounding box center [754, 544] width 1006 height 24
click at [628, 737] on span "Your membership dues are now due for the month of _________ for the amount of $…" at bounding box center [552, 738] width 603 height 18
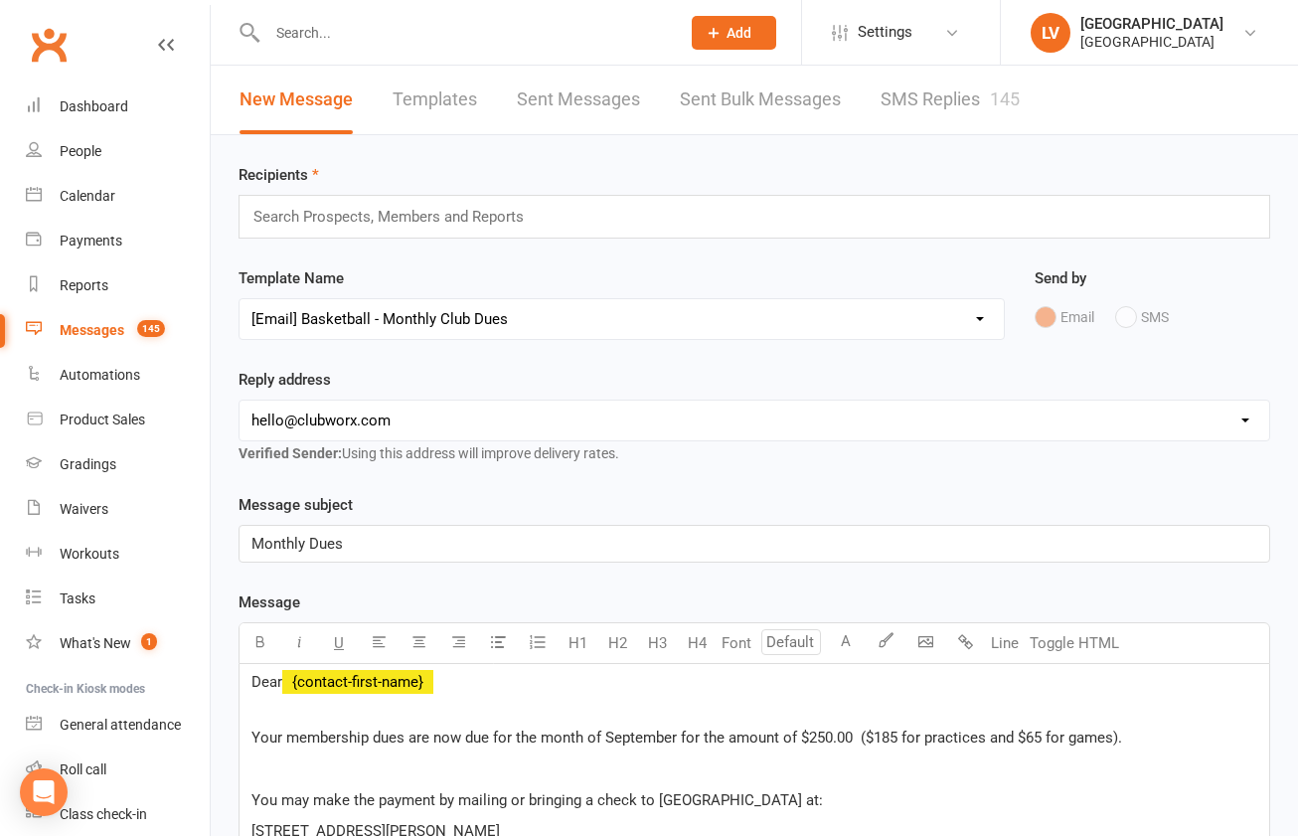
click at [398, 539] on p "Monthly Dues" at bounding box center [754, 544] width 1006 height 24
click at [401, 554] on p "Monthly Dues" at bounding box center [754, 544] width 1006 height 24
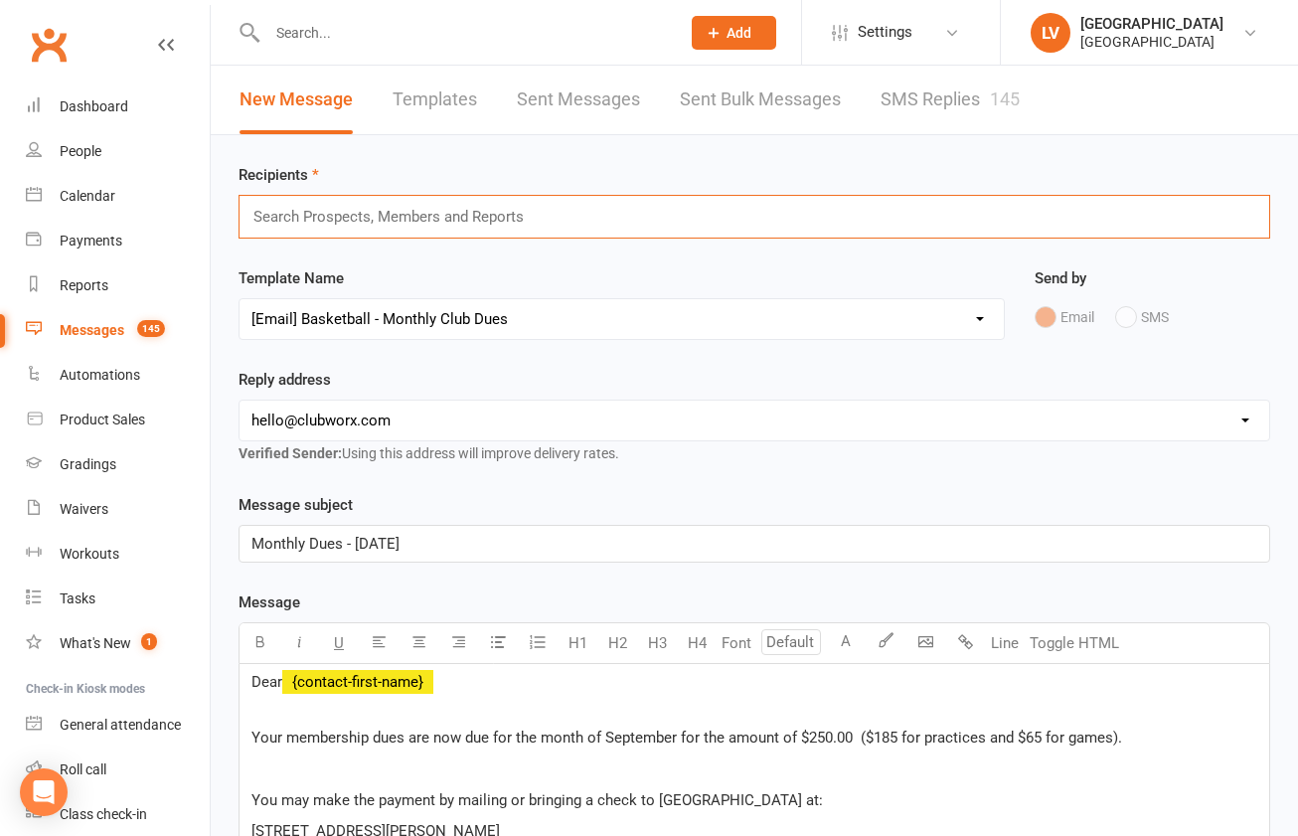
click at [311, 225] on input "text" at bounding box center [396, 217] width 291 height 26
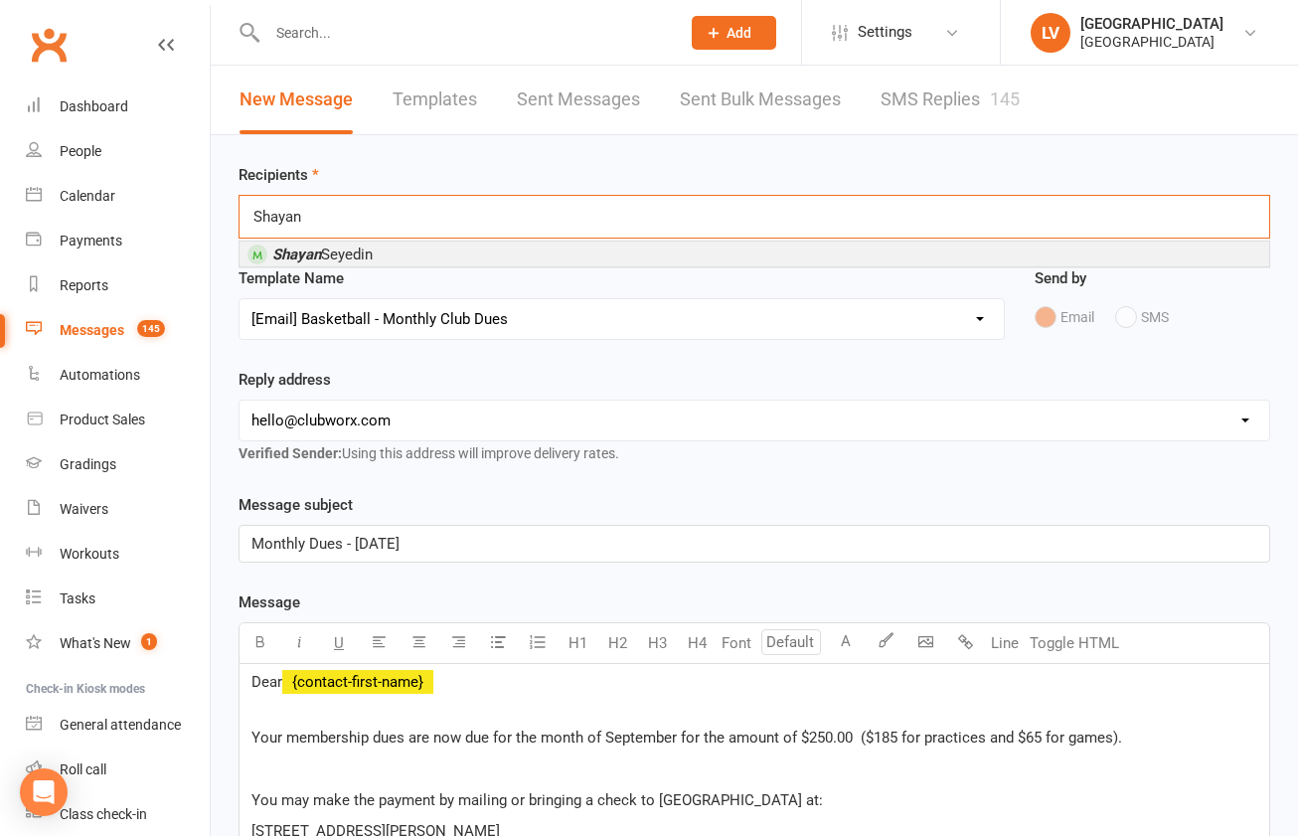
type input "Shayan"
click at [307, 260] on em "Shayan" at bounding box center [296, 255] width 49 height 18
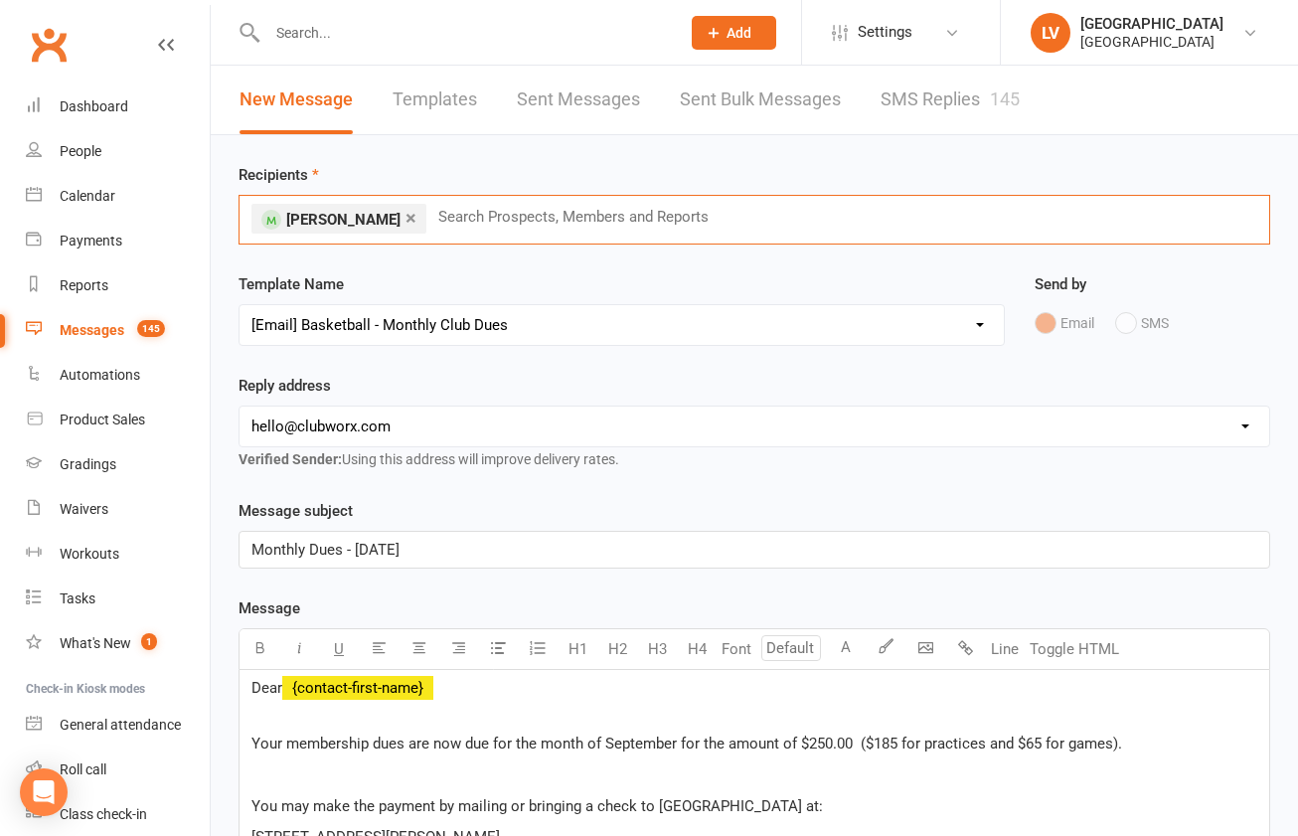
click at [437, 215] on input "text" at bounding box center [581, 217] width 291 height 26
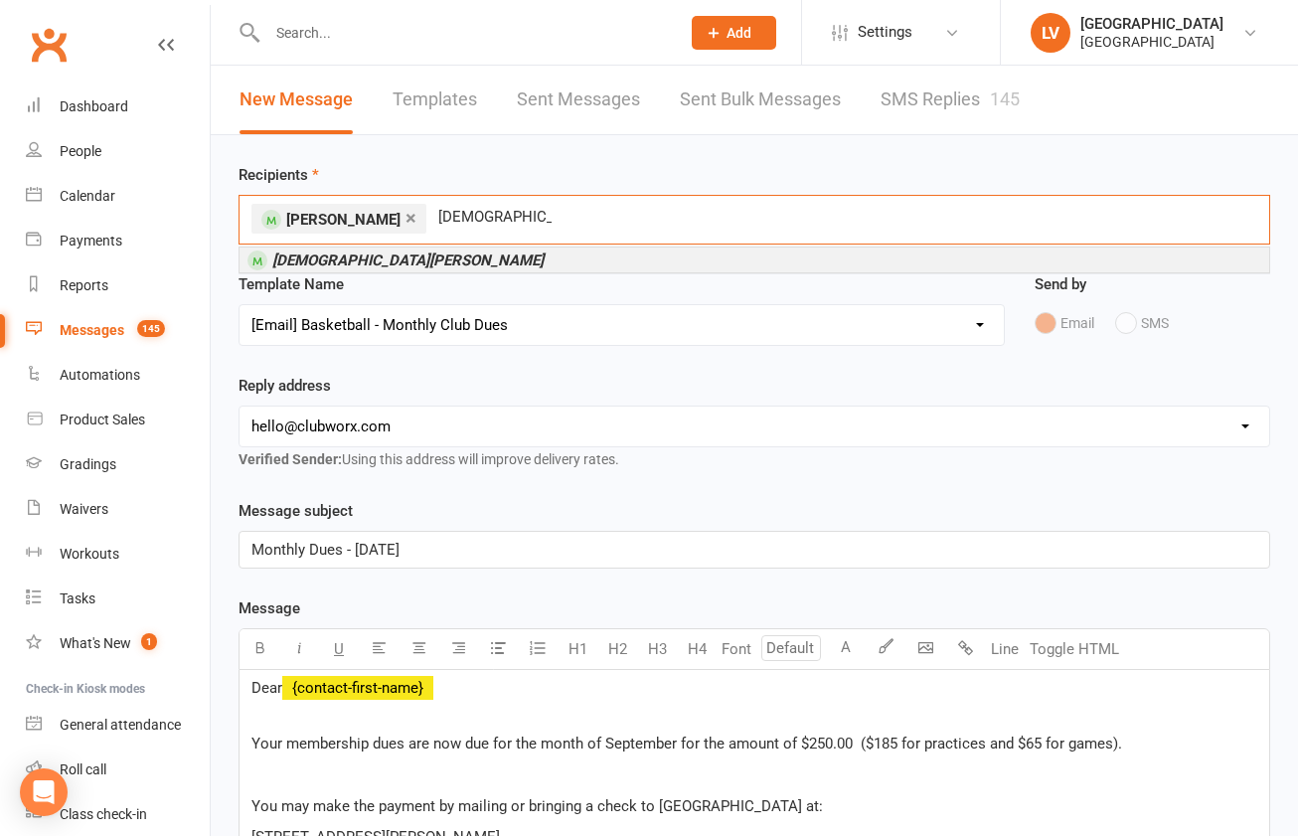
type input "Christian hwang"
click at [377, 260] on em "[DEMOGRAPHIC_DATA][PERSON_NAME]" at bounding box center [407, 260] width 271 height 18
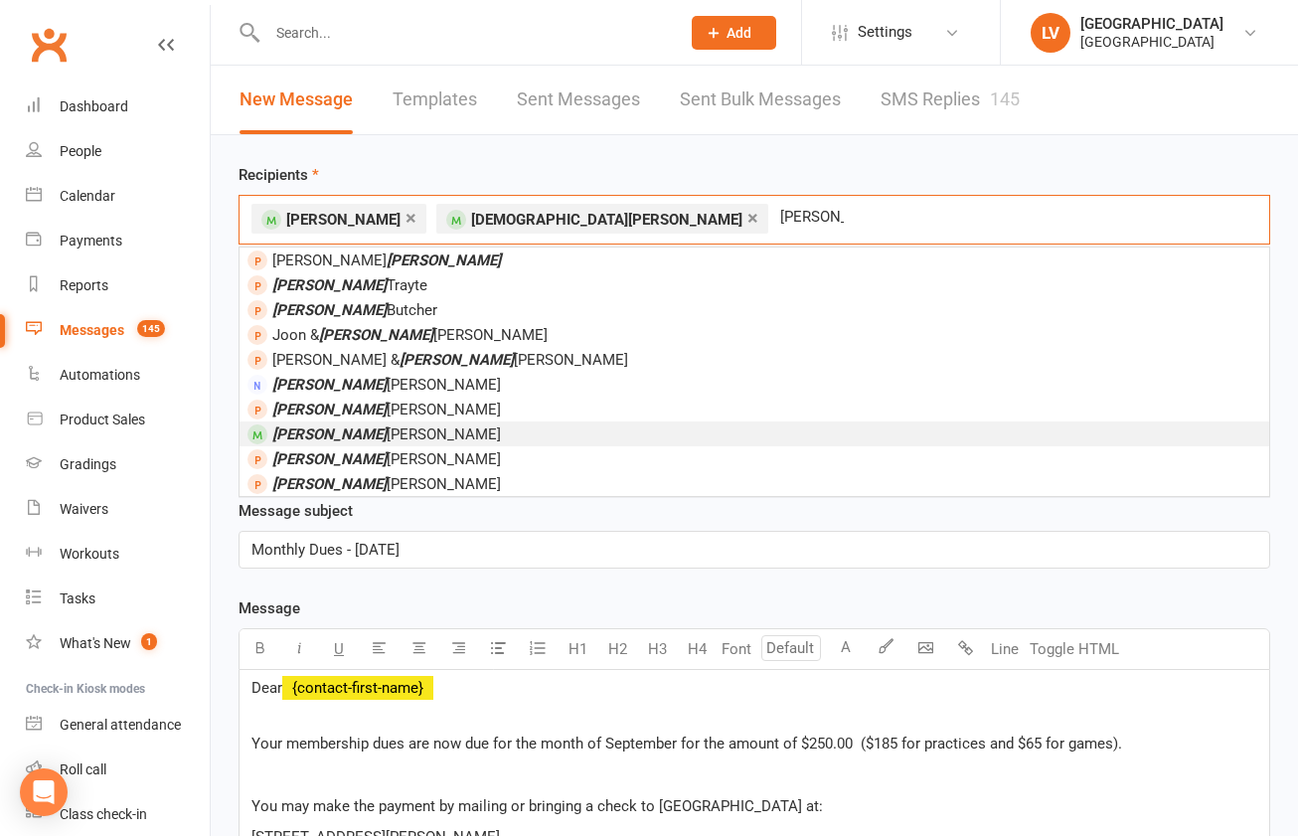
type input "Hudson"
click at [359, 434] on span "Hudson Broccardo" at bounding box center [386, 434] width 229 height 18
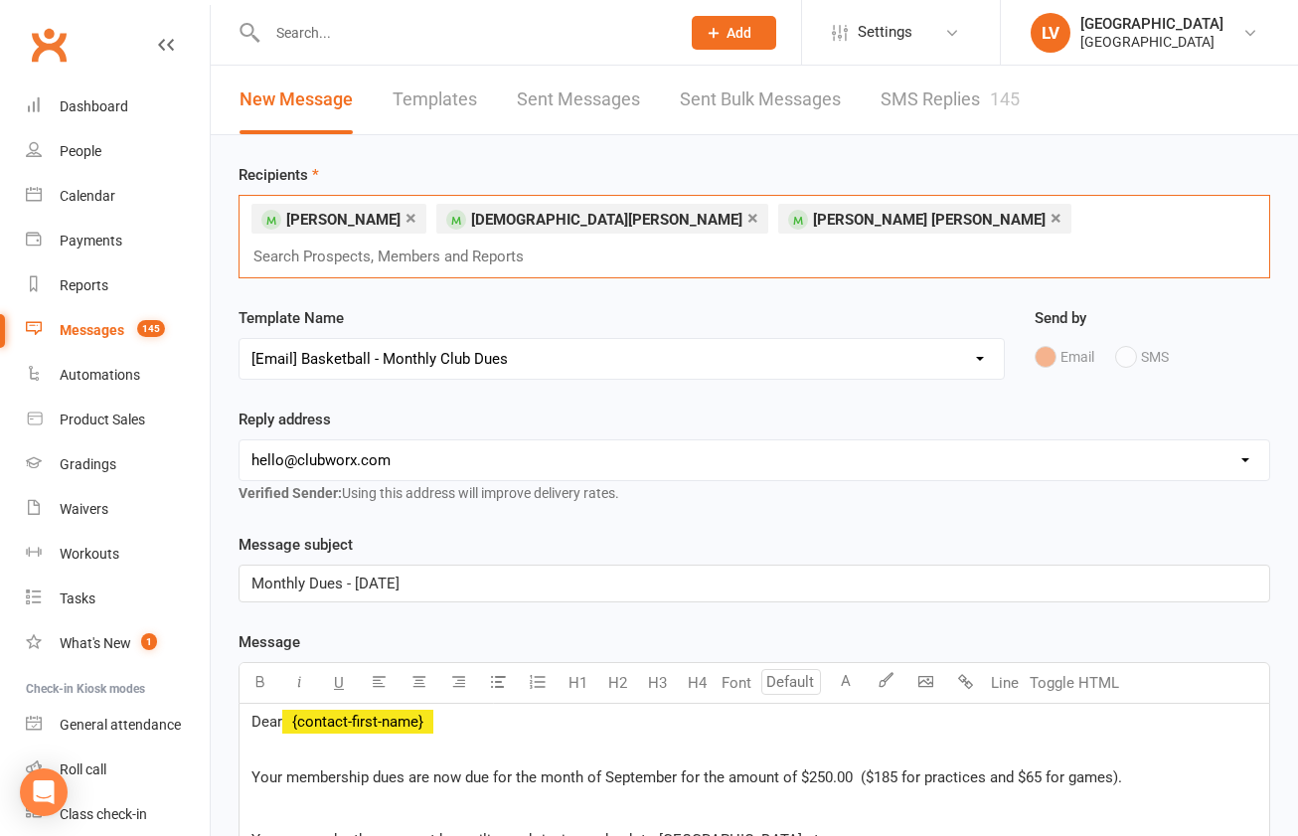
click at [543, 244] on input "text" at bounding box center [396, 257] width 291 height 26
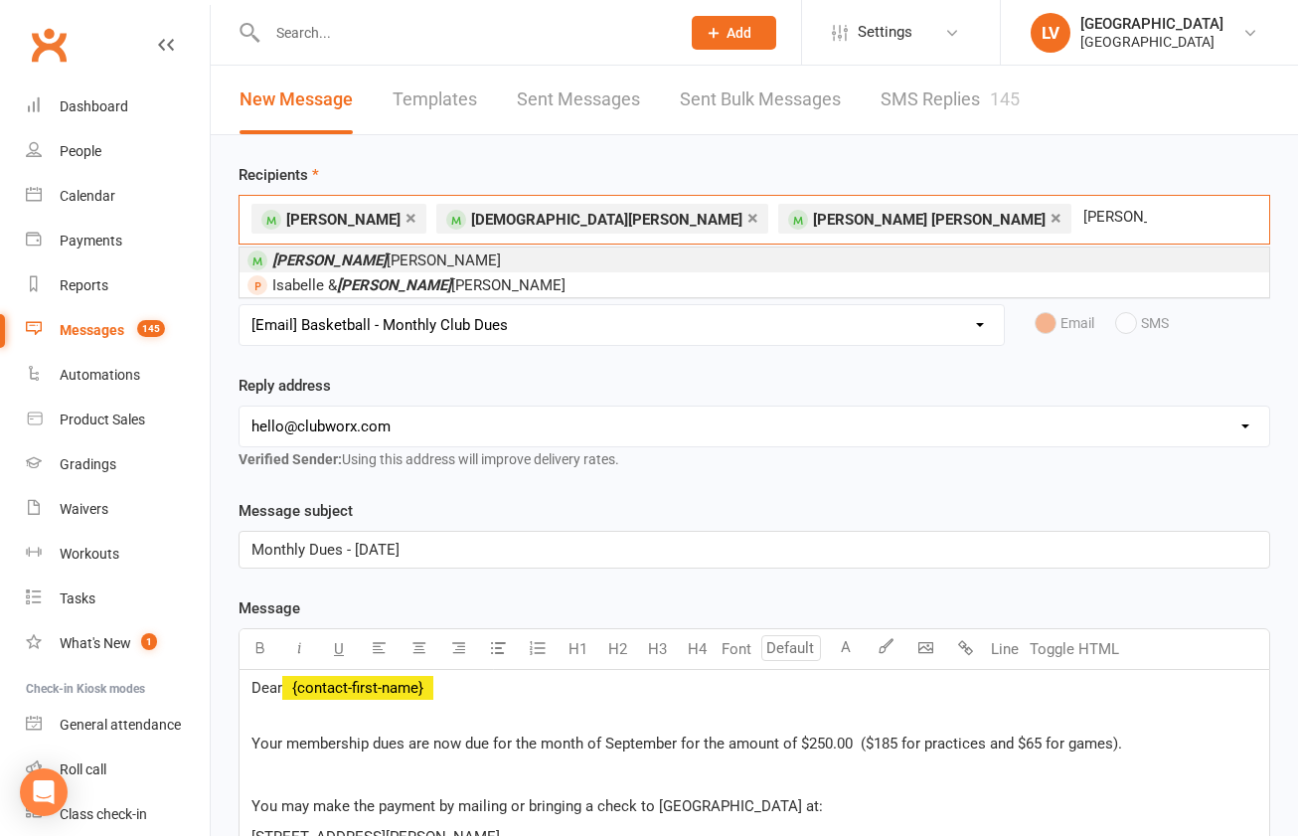
type input "Milo"
click at [528, 248] on div "Milo Tejani Isabelle & Milo Karnes" at bounding box center [755, 273] width 1032 height 52
click at [517, 261] on li "Milo Tejani" at bounding box center [755, 260] width 1030 height 25
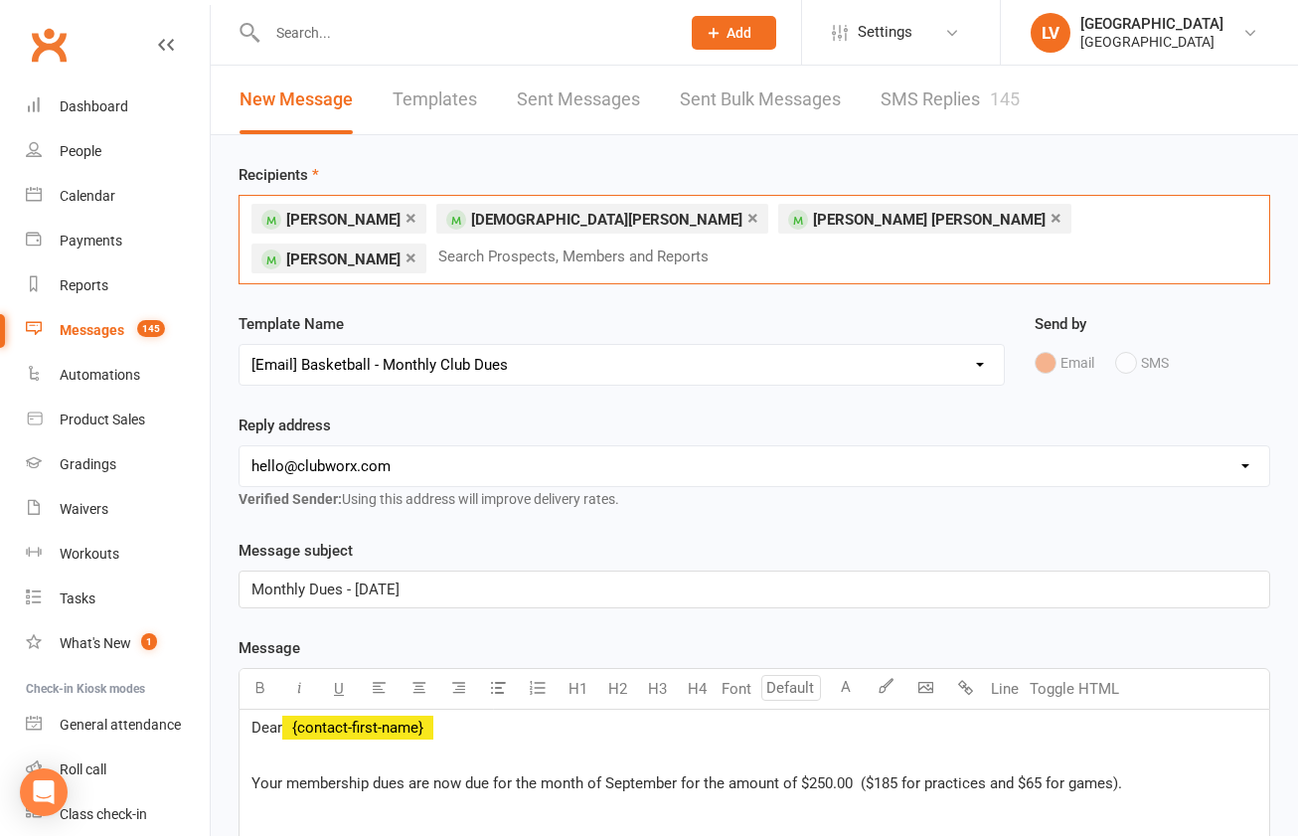
click at [728, 244] on input "text" at bounding box center [581, 257] width 291 height 26
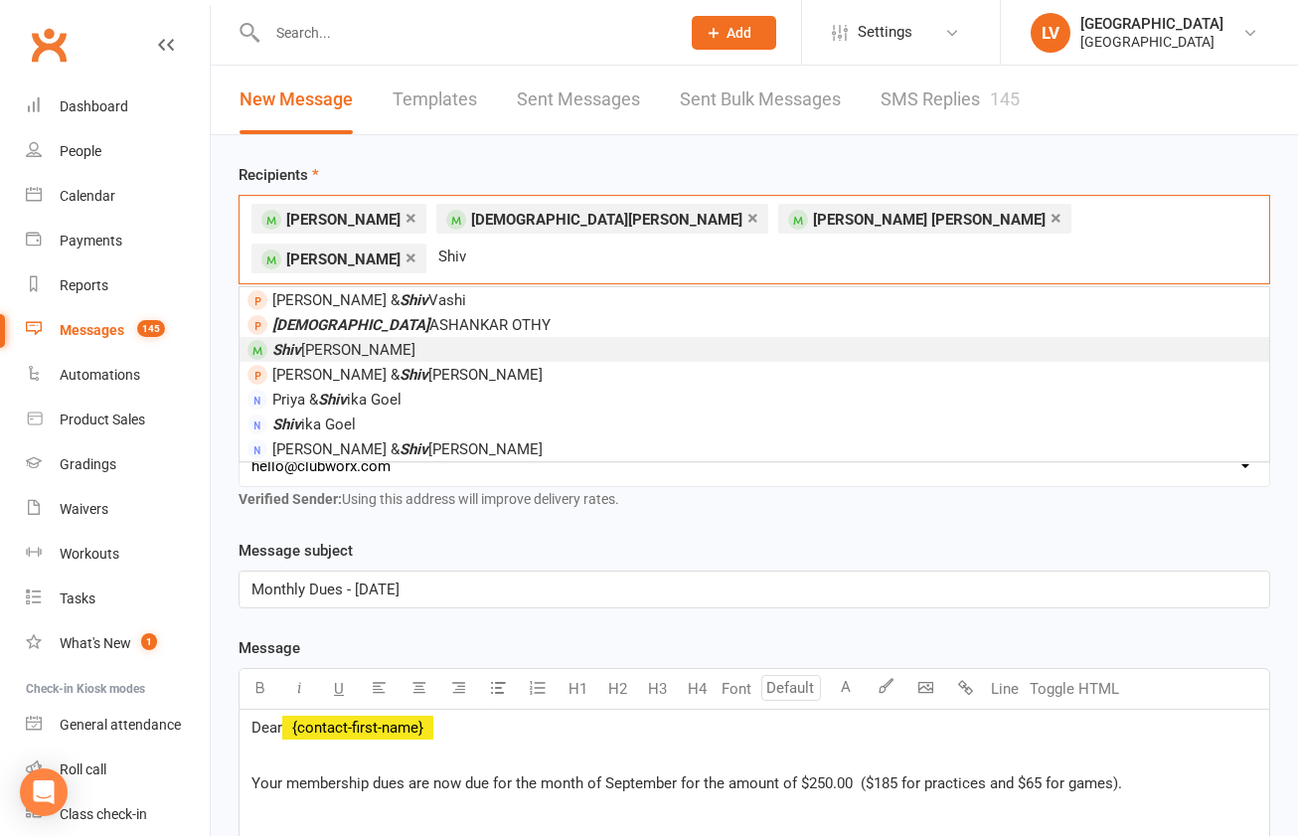
type input "Shiv"
click at [385, 341] on span "Shiv Uttamchandani" at bounding box center [343, 350] width 143 height 18
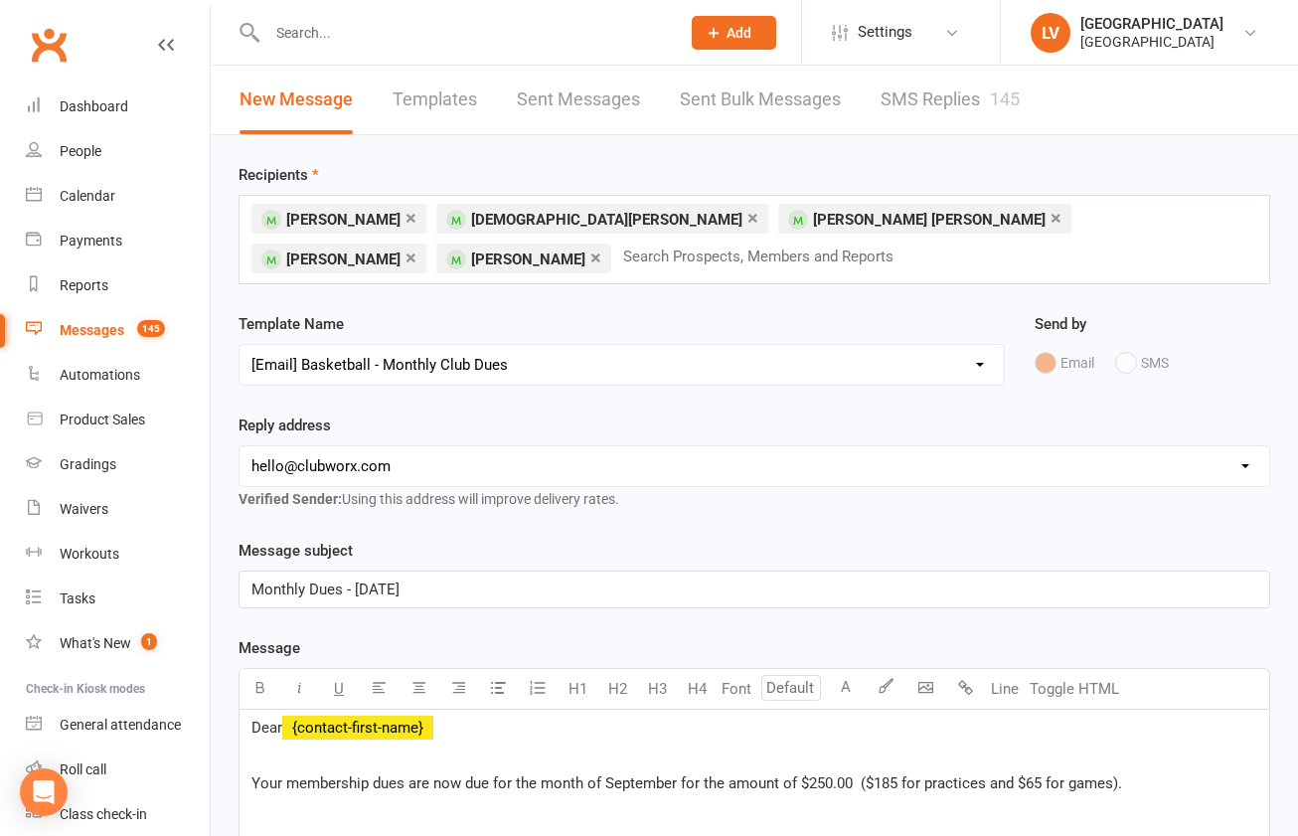
select select "2"
click option "news@lyceumvillage.org" at bounding box center [0, 0] width 0 height 0
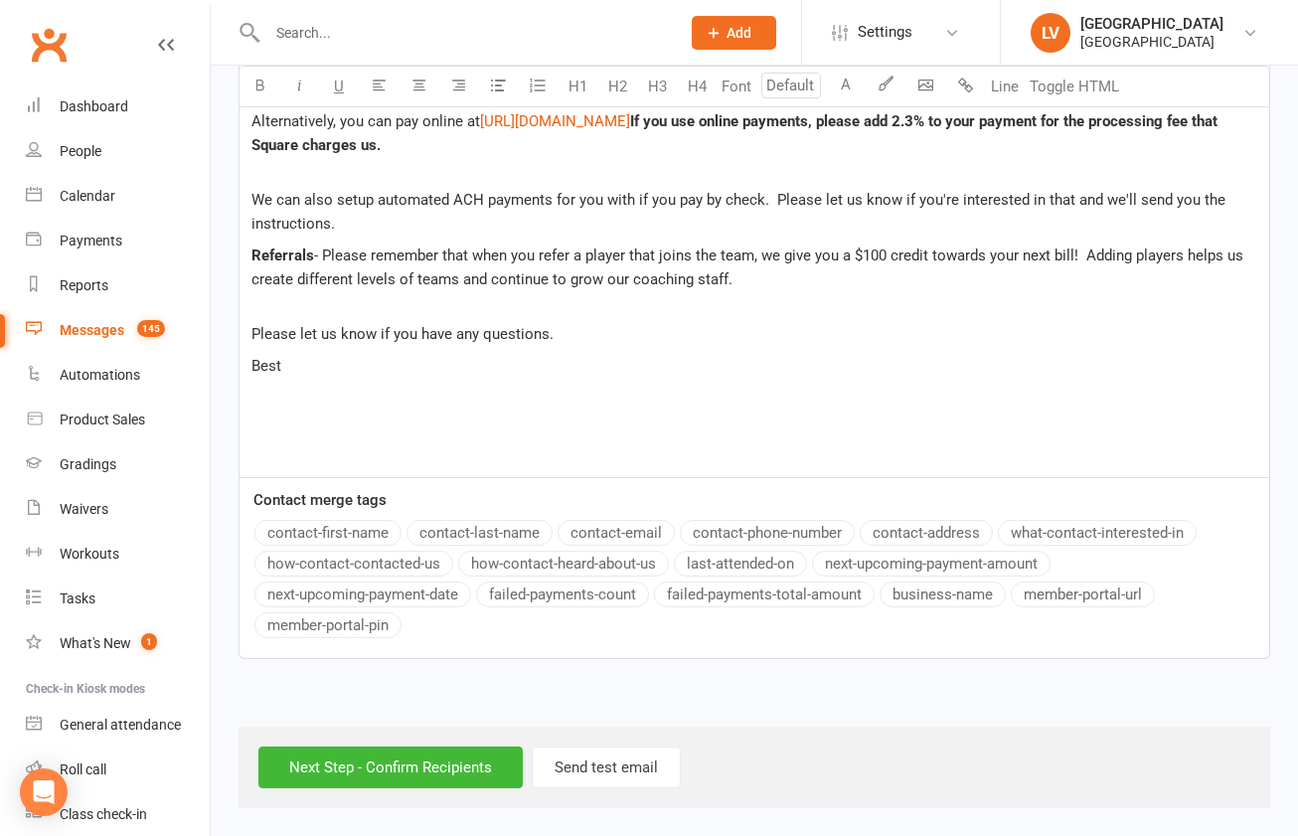
scroll to position [805, 0]
click at [370, 766] on input "Next Step - Confirm Recipients" at bounding box center [390, 768] width 264 height 42
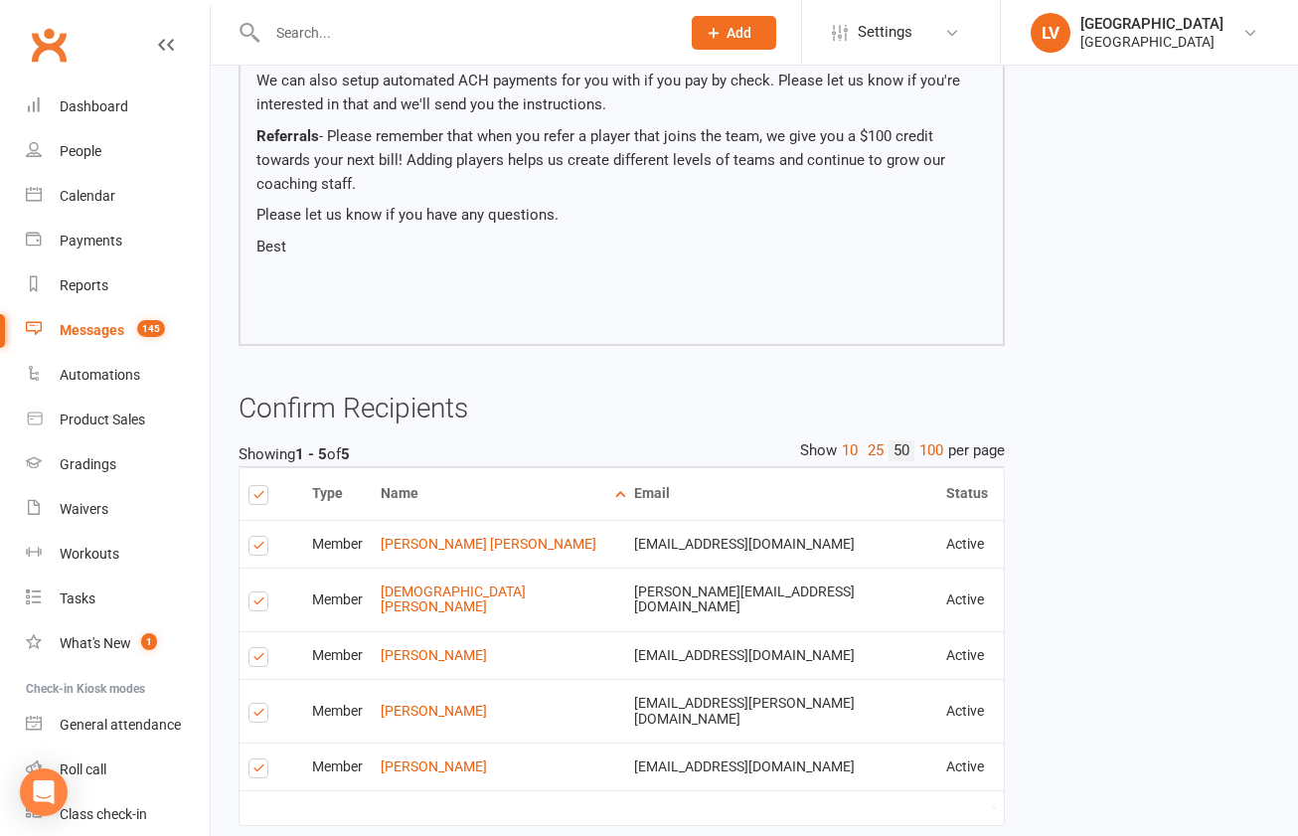
scroll to position [640, 0]
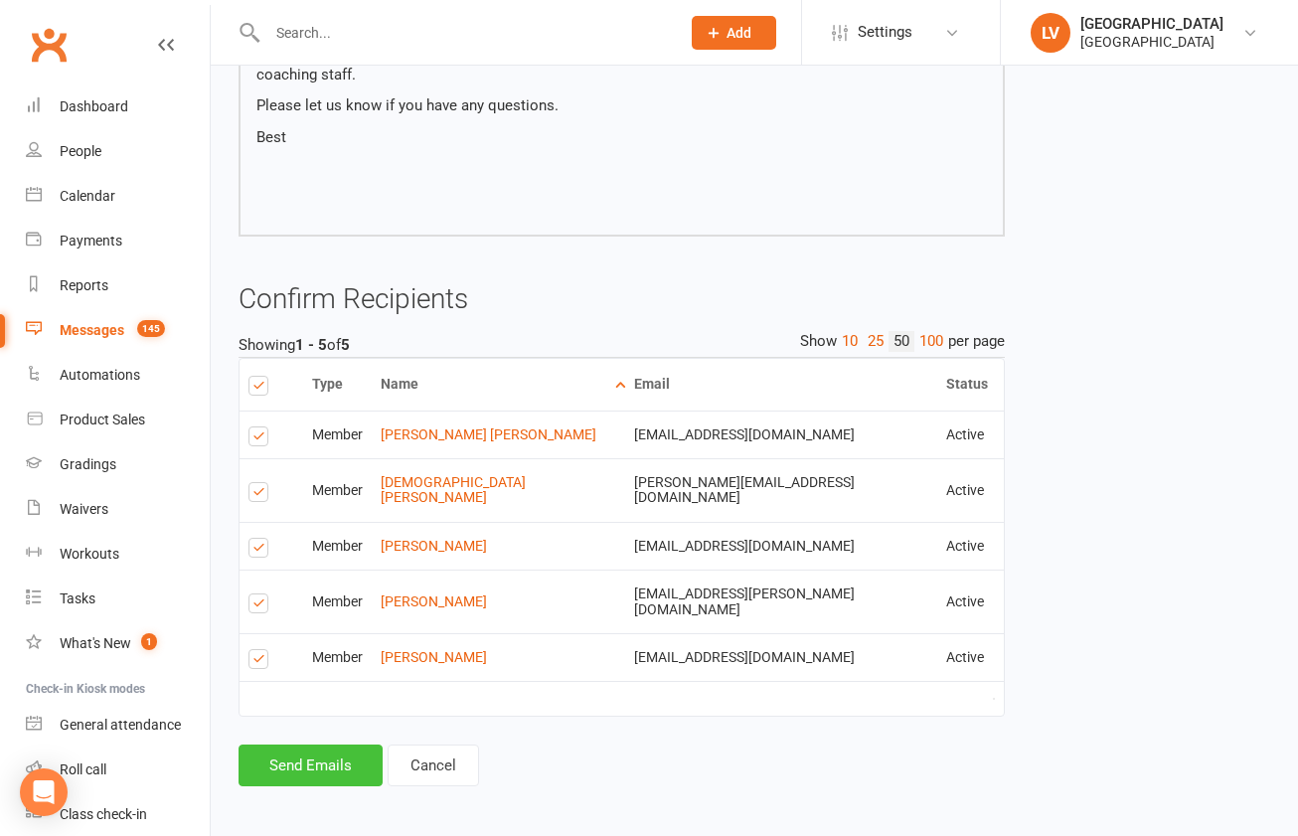
click at [325, 767] on button "Send Emails" at bounding box center [311, 766] width 144 height 42
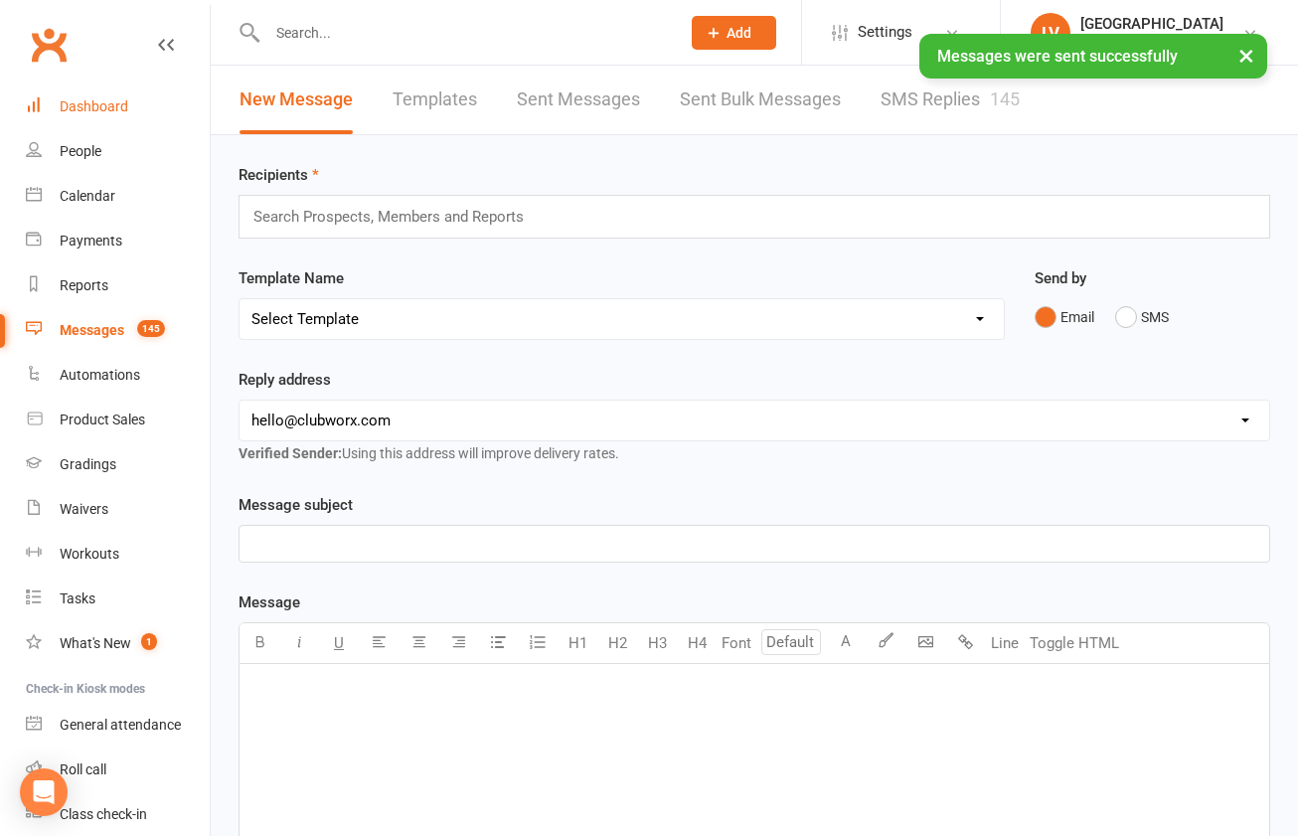
click at [107, 104] on div "Dashboard" at bounding box center [94, 106] width 69 height 16
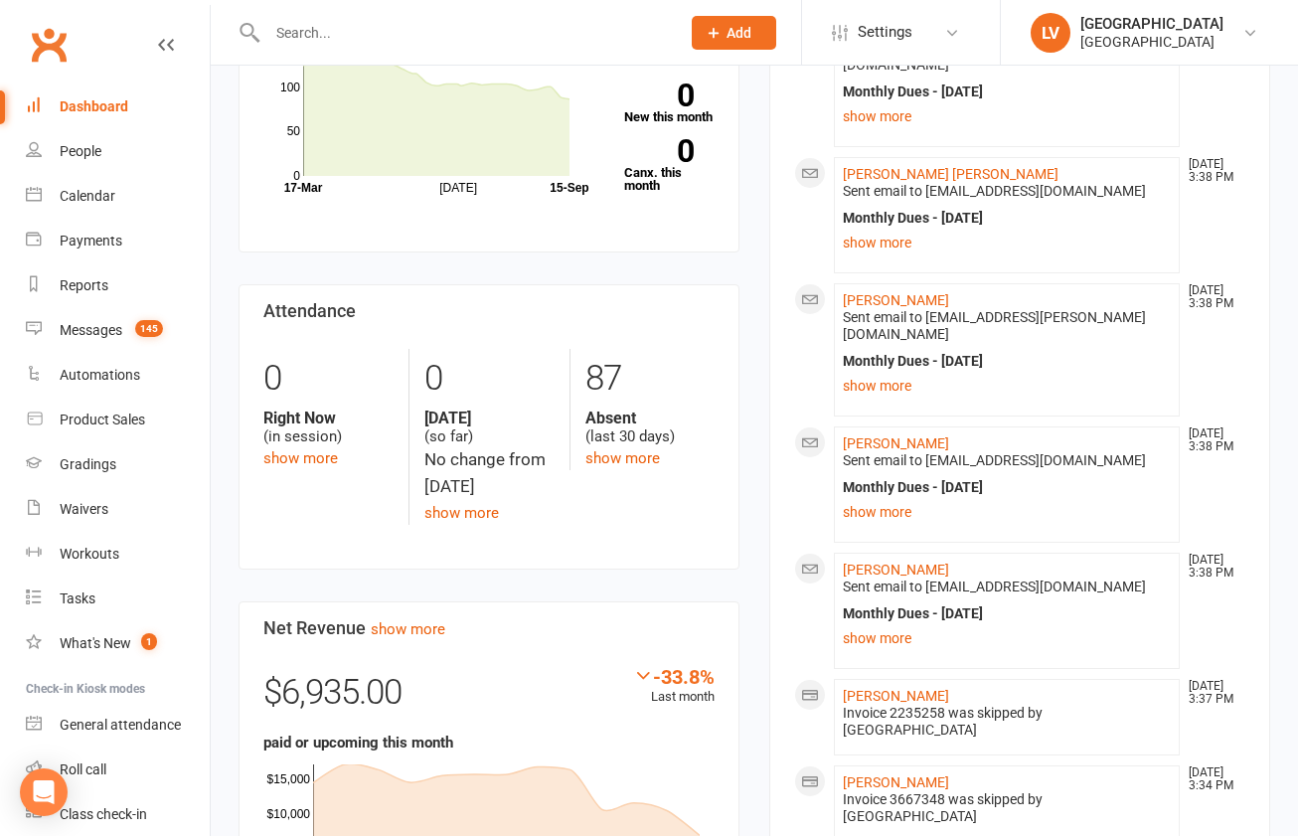
scroll to position [904, 0]
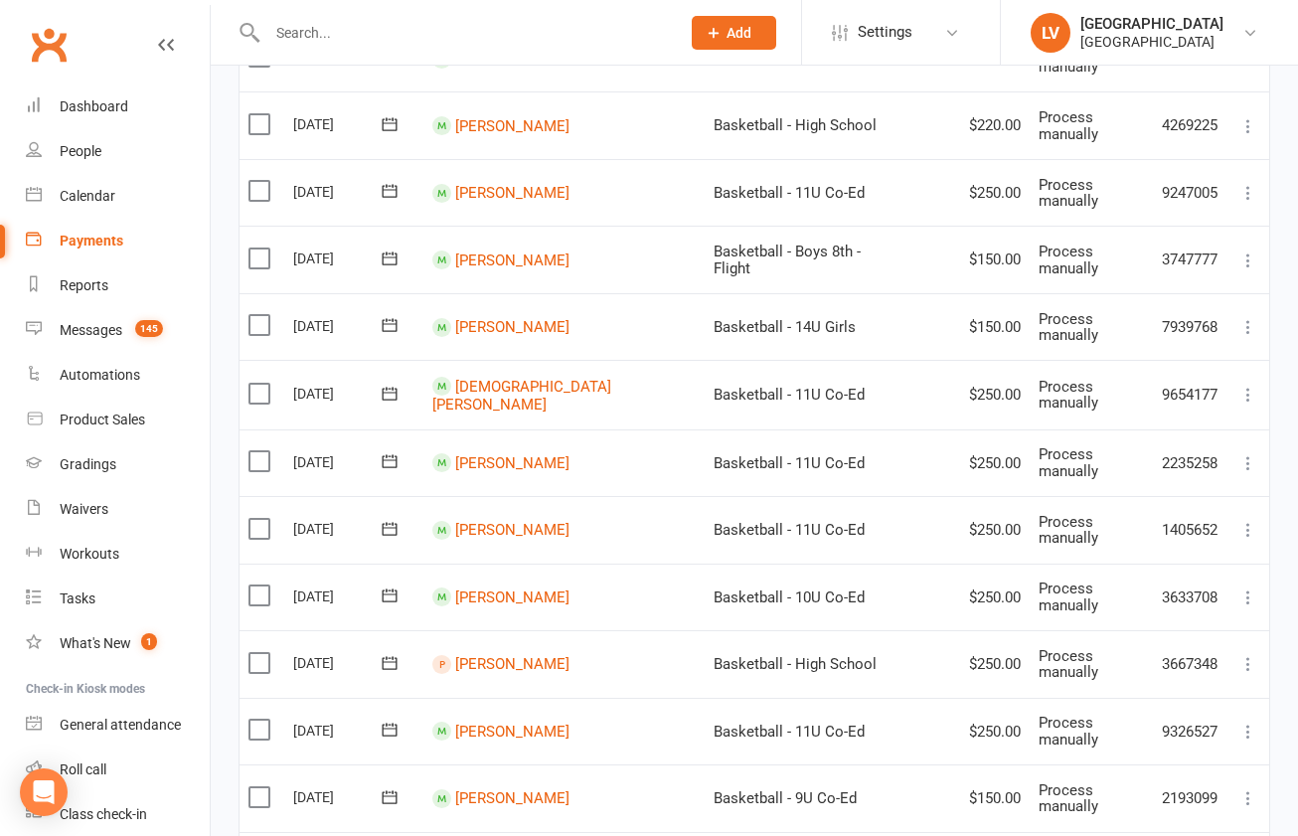
scroll to position [615, 0]
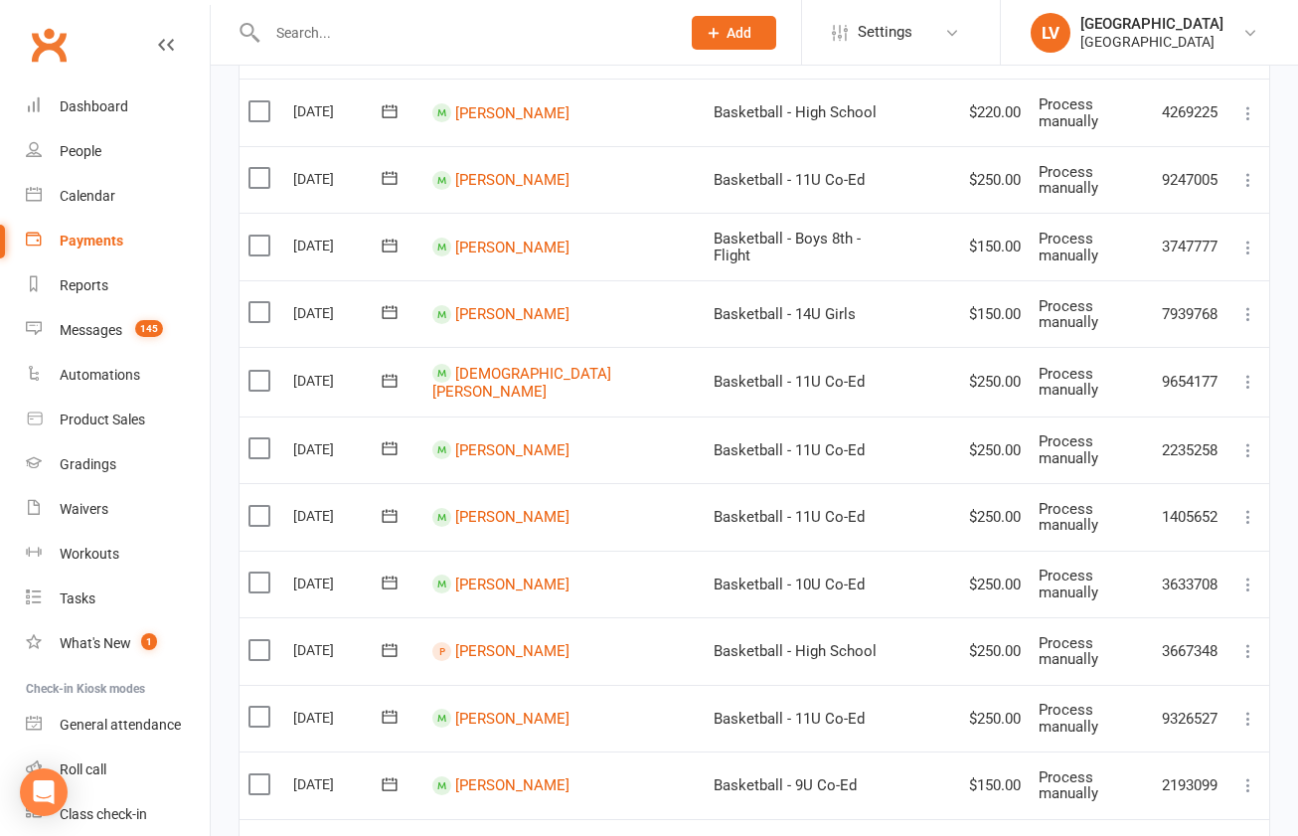
drag, startPoint x: 261, startPoint y: 628, endPoint x: 528, endPoint y: 693, distance: 274.1
click at [261, 640] on label at bounding box center [262, 650] width 27 height 20
click at [261, 640] on input "checkbox" at bounding box center [255, 640] width 13 height 0
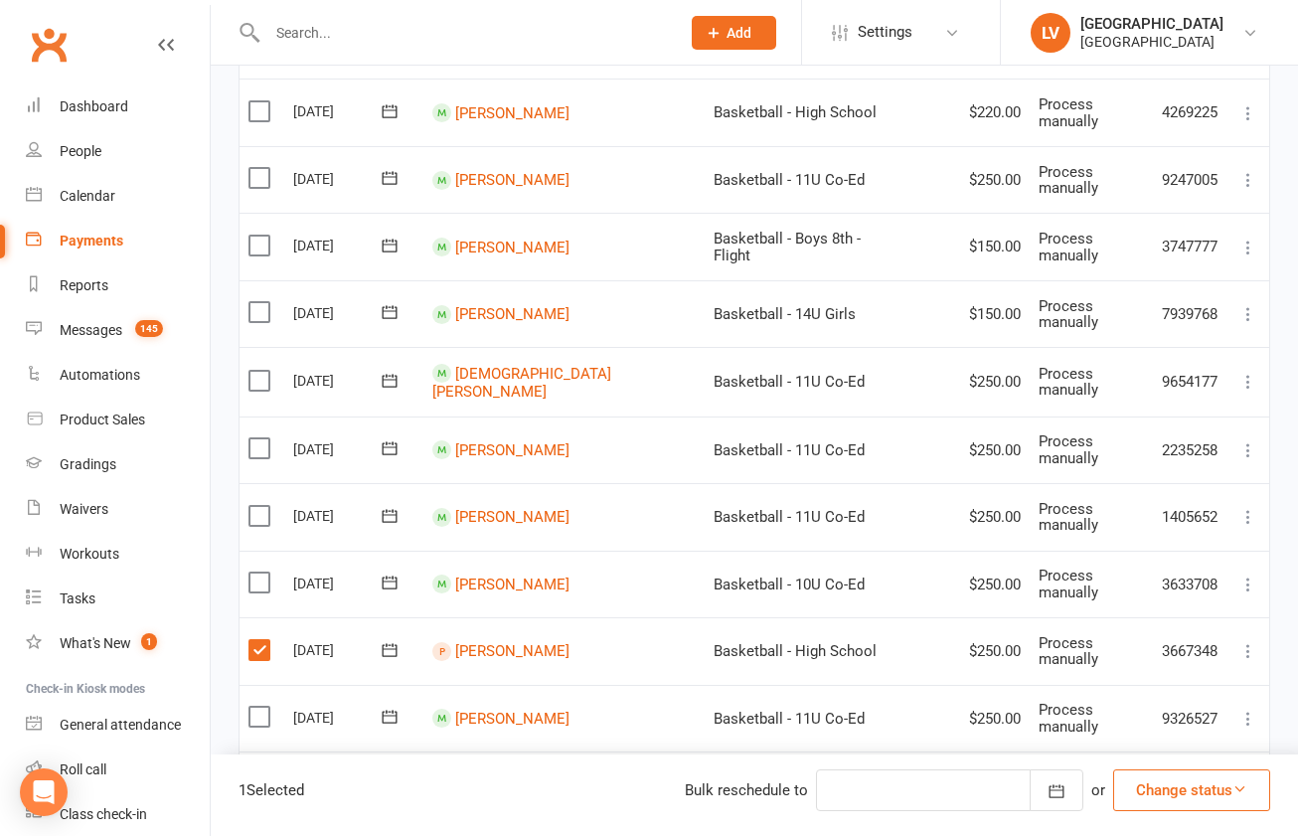
click at [1178, 796] on button "Change status" at bounding box center [1191, 790] width 157 height 42
click at [1152, 727] on link "Skipped" at bounding box center [1171, 737] width 197 height 40
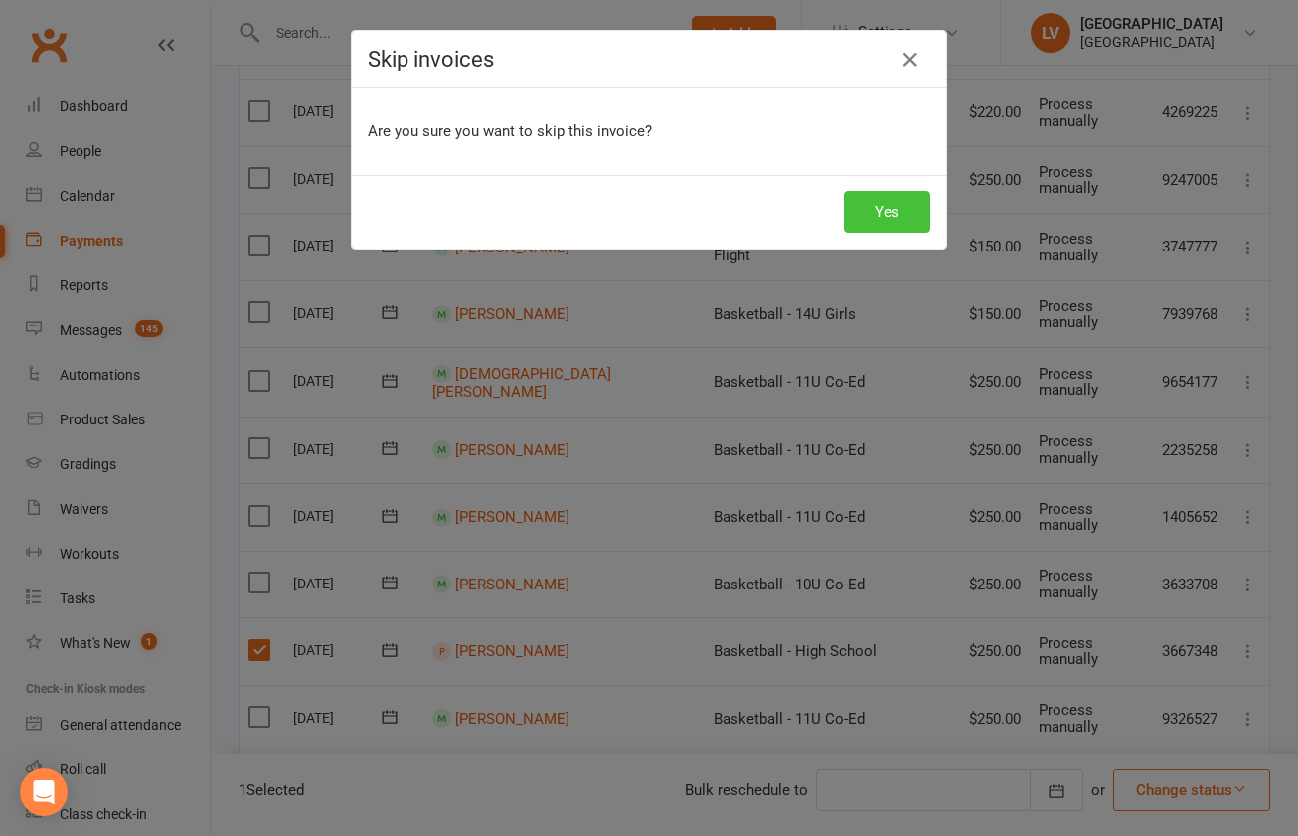
click at [914, 219] on button "Yes" at bounding box center [887, 212] width 86 height 42
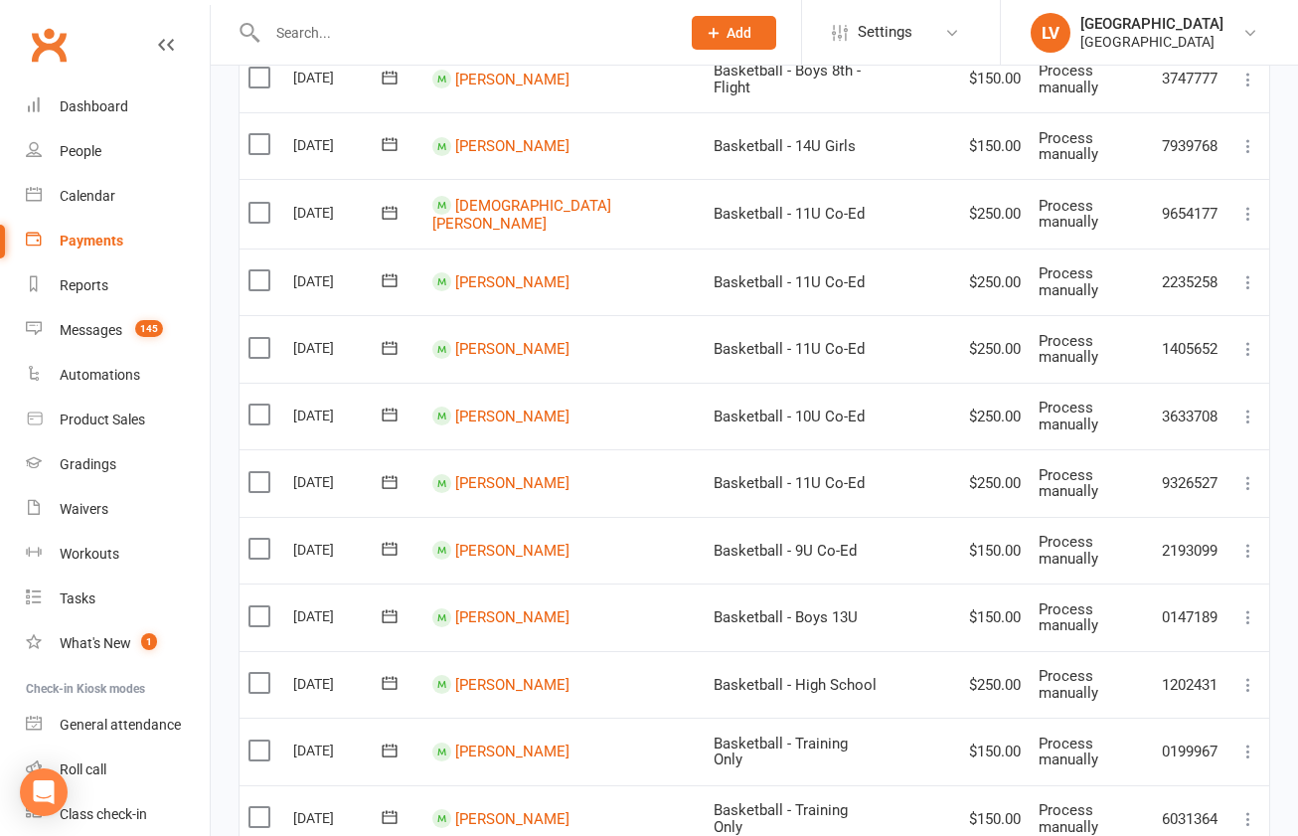
scroll to position [780, 0]
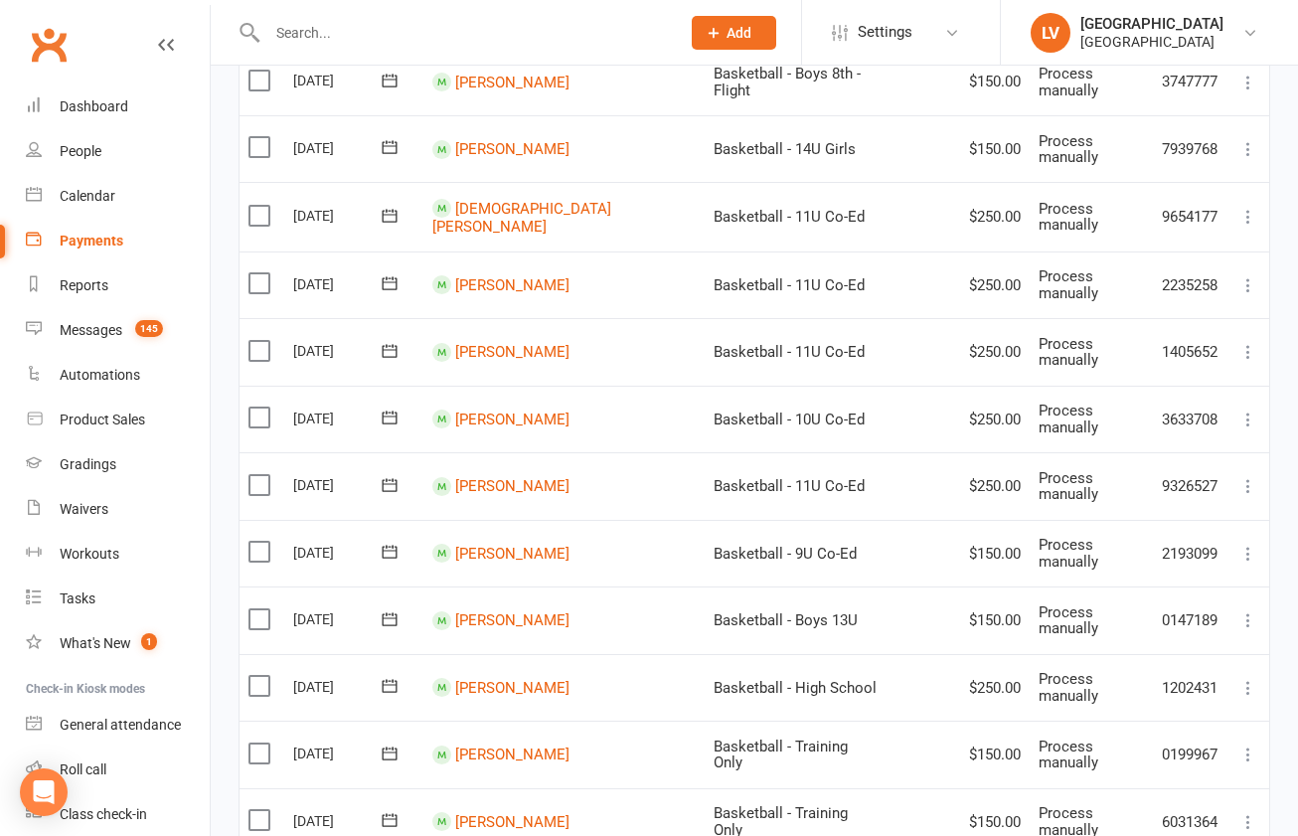
click at [265, 273] on label at bounding box center [262, 283] width 27 height 20
click at [261, 273] on input "checkbox" at bounding box center [255, 273] width 13 height 0
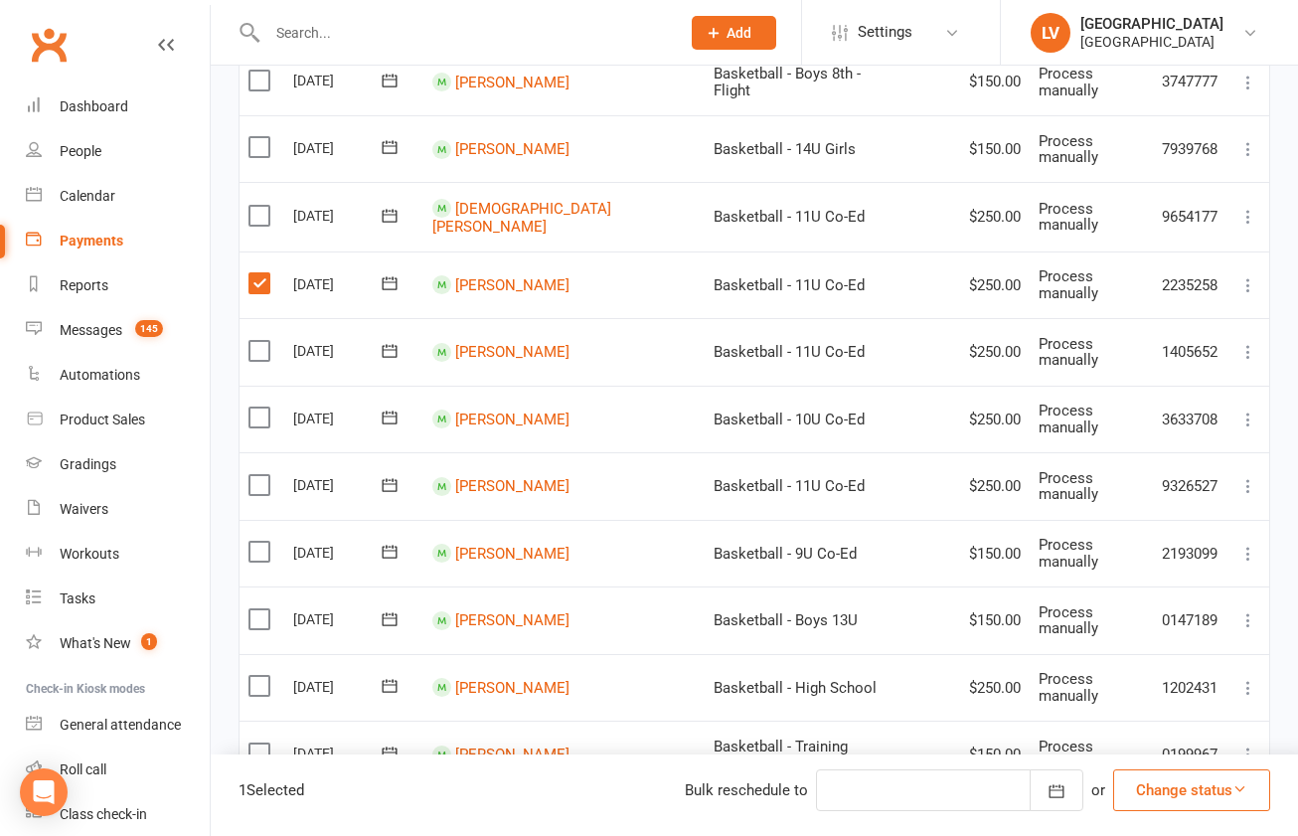
click at [1194, 786] on button "Change status" at bounding box center [1191, 790] width 157 height 42
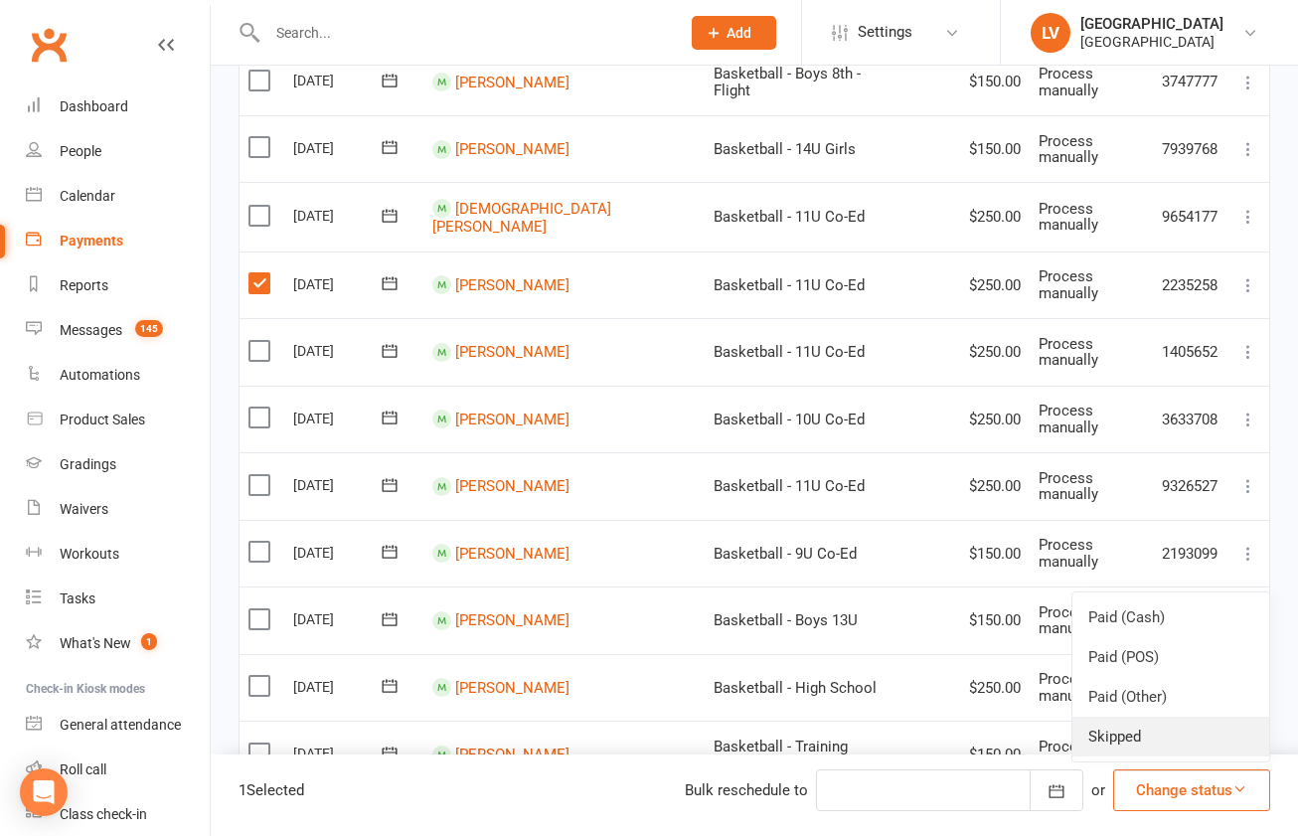
click at [1179, 742] on link "Skipped" at bounding box center [1171, 737] width 197 height 40
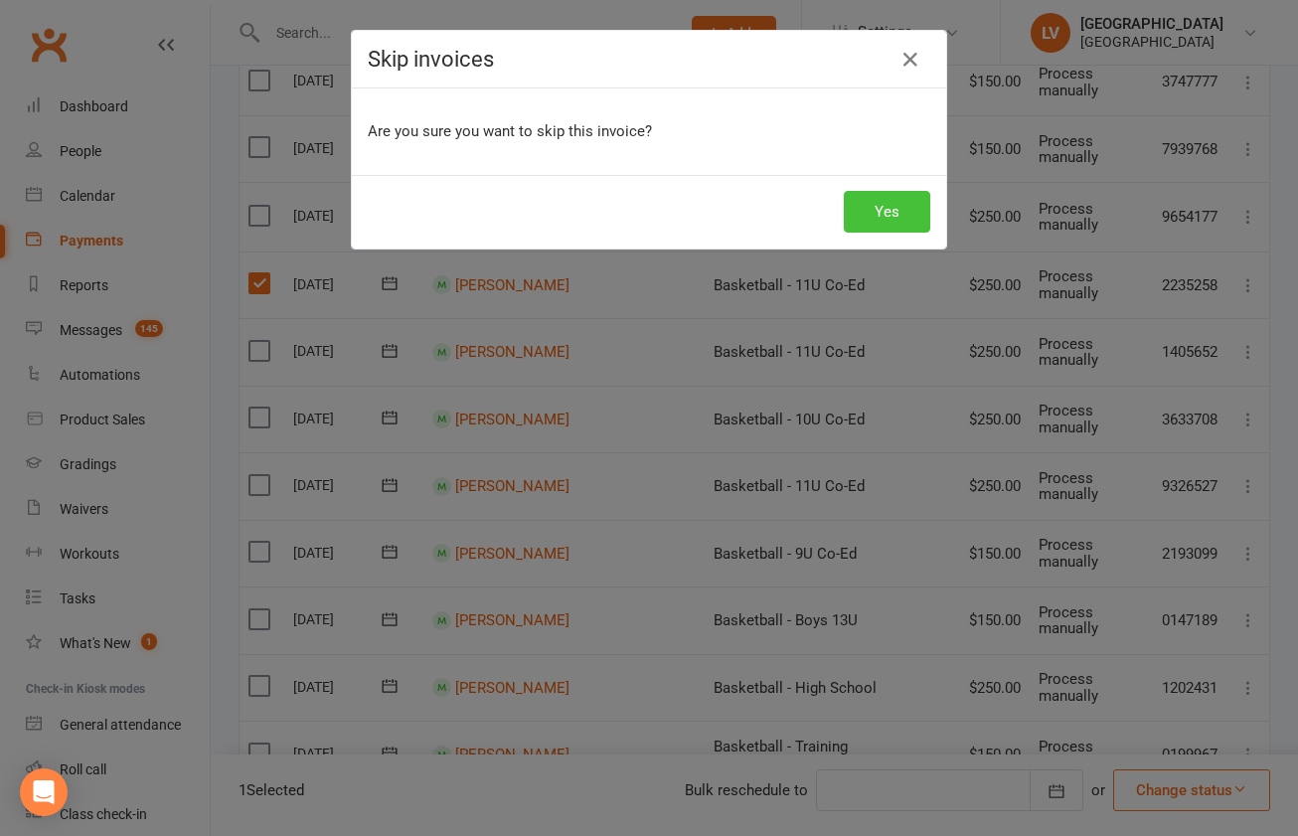
click at [878, 222] on button "Yes" at bounding box center [887, 212] width 86 height 42
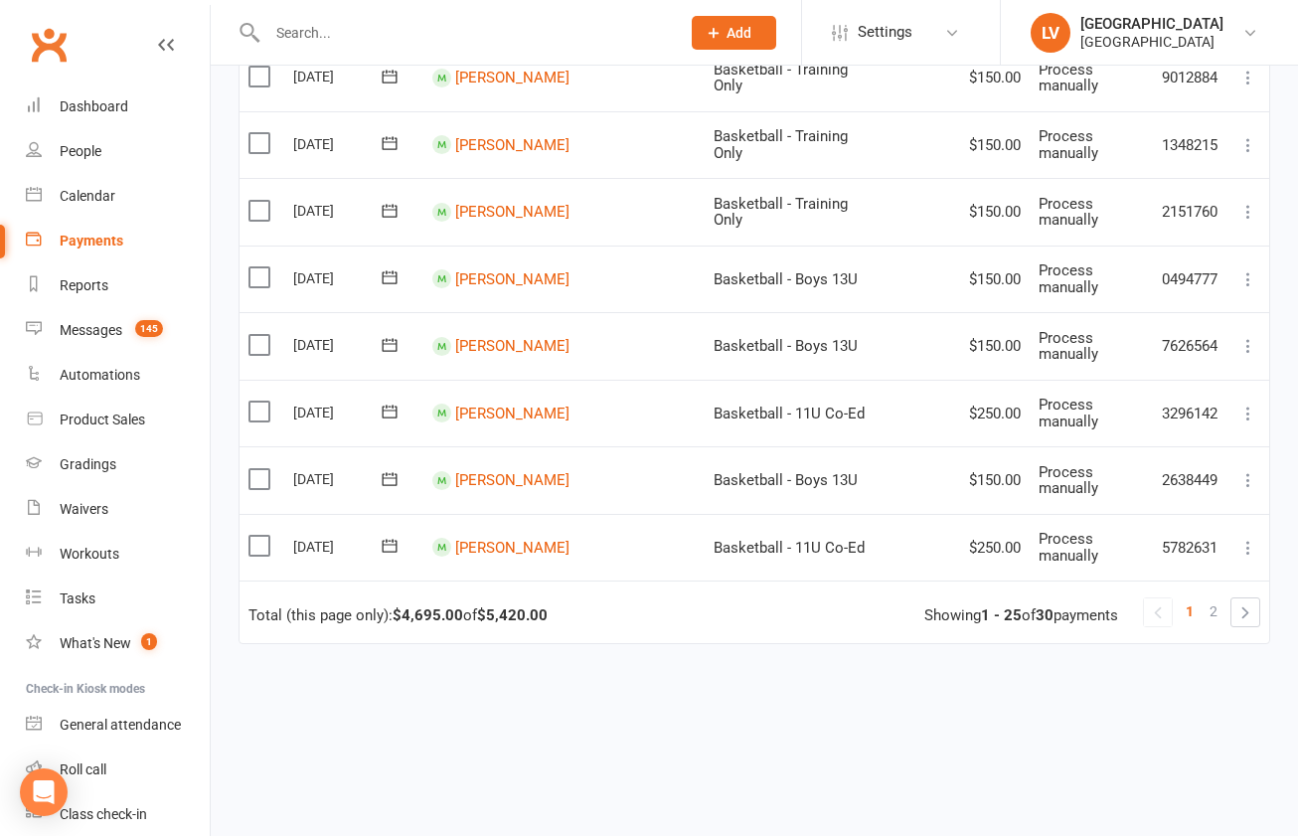
scroll to position [1653, 0]
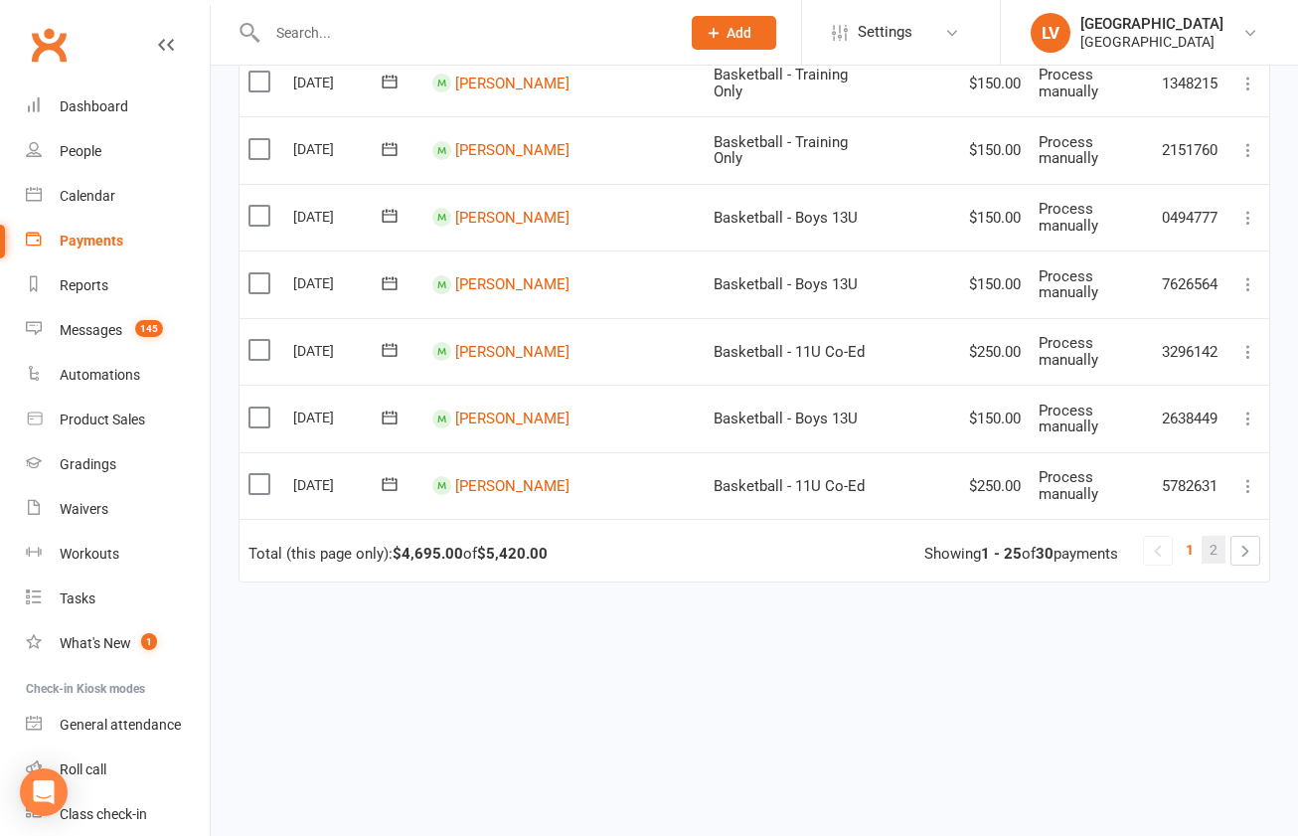
click at [1215, 536] on span "2" at bounding box center [1214, 550] width 8 height 28
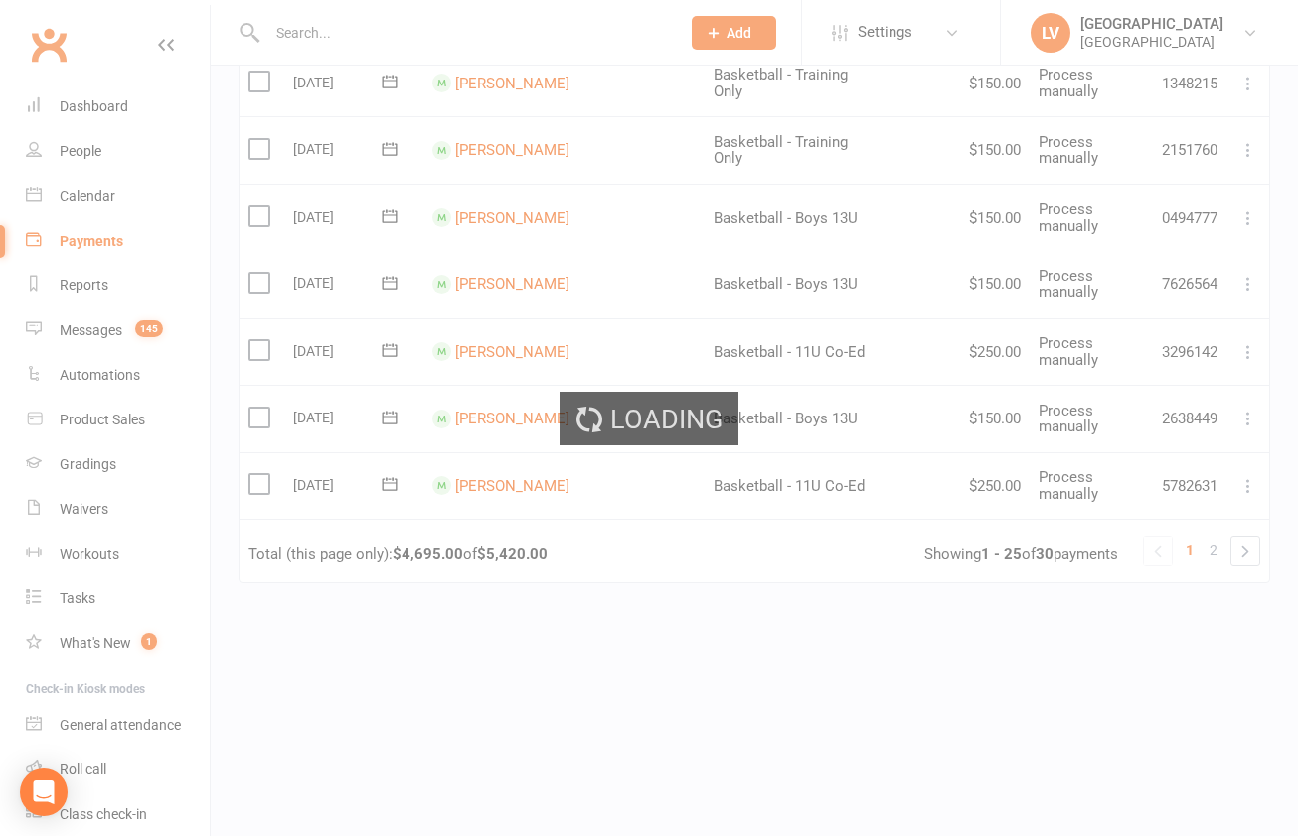
scroll to position [316, 0]
